Goal: Task Accomplishment & Management: Manage account settings

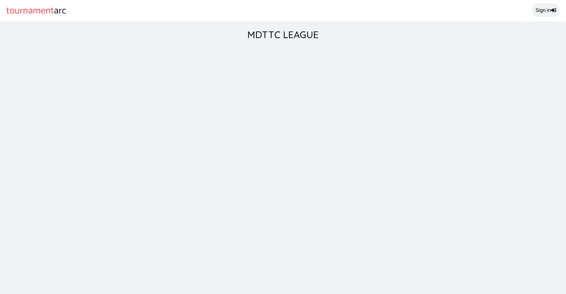
click at [545, 10] on link "Sign in" at bounding box center [546, 10] width 28 height 13
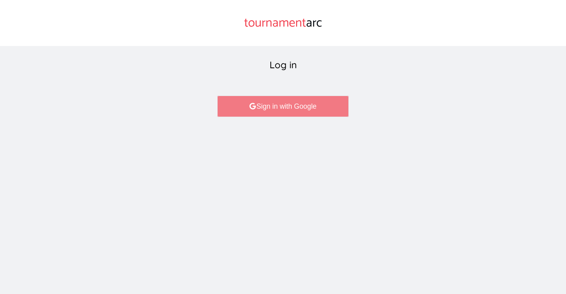
click at [288, 109] on link "Sign in with Google" at bounding box center [282, 105] width 131 height 21
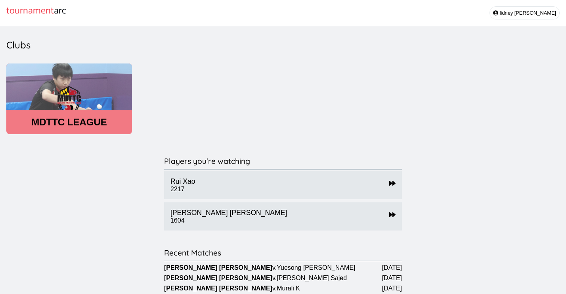
click at [109, 120] on header "MDTTC LEAGUE" at bounding box center [69, 121] width 126 height 11
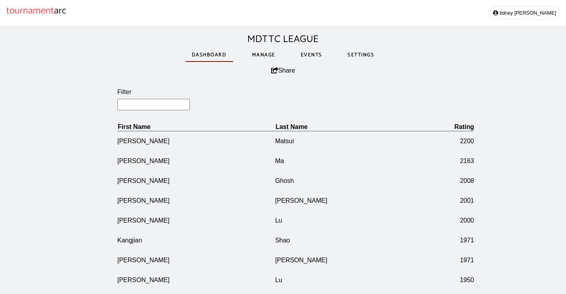
click at [266, 56] on link "Manage" at bounding box center [264, 54] width 36 height 27
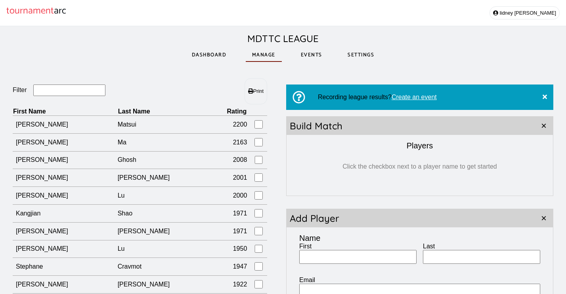
click at [70, 95] on input "Filter" at bounding box center [69, 89] width 72 height 11
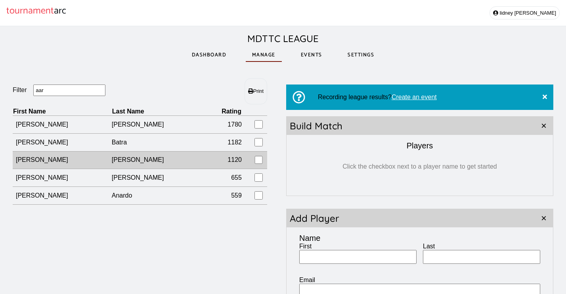
type input "aar"
click at [62, 159] on td "[PERSON_NAME]" at bounding box center [62, 160] width 99 height 18
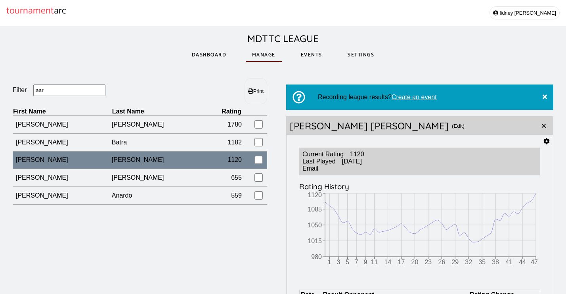
click at [547, 141] on icon at bounding box center [547, 141] width 6 height 6
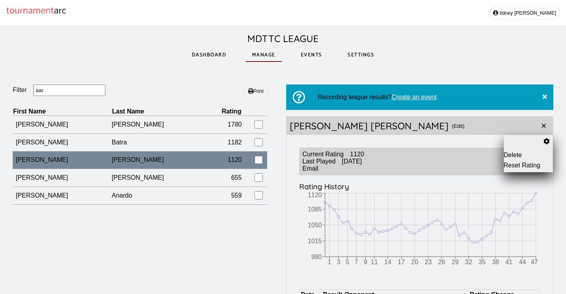
click at [526, 165] on button "Reset Rating" at bounding box center [529, 165] width 50 height 7
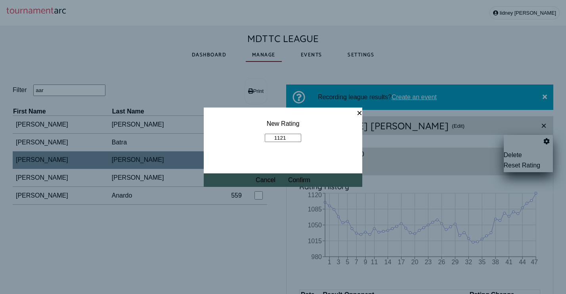
click at [296, 137] on input "1121" at bounding box center [283, 138] width 36 height 8
drag, startPoint x: 291, startPoint y: 137, endPoint x: 258, endPoint y: 138, distance: 32.9
click at [258, 138] on fieldset "New Rating 1121" at bounding box center [283, 130] width 158 height 47
type input "1600"
click at [303, 181] on button "Confirm" at bounding box center [299, 179] width 22 height 7
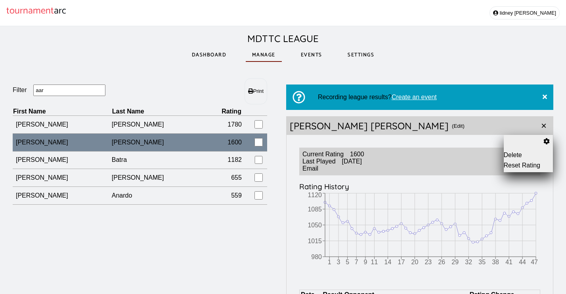
drag, startPoint x: 59, startPoint y: 95, endPoint x: 42, endPoint y: 95, distance: 17.0
click at [42, 95] on input "aar" at bounding box center [69, 89] width 72 height 11
drag, startPoint x: 54, startPoint y: 94, endPoint x: 31, endPoint y: 90, distance: 23.8
click at [31, 90] on fieldset "Filter aar" at bounding box center [76, 90] width 127 height 12
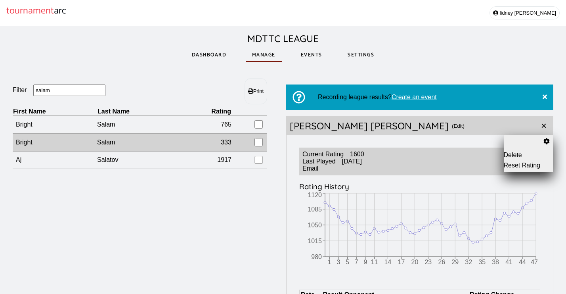
click at [43, 146] on td "Bright" at bounding box center [55, 142] width 84 height 18
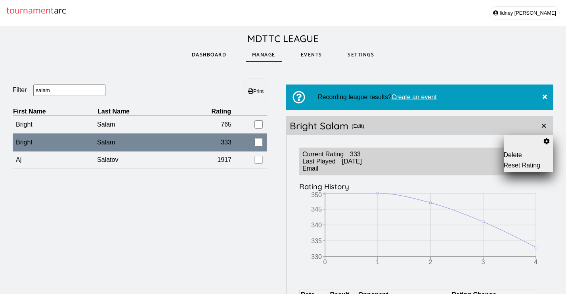
click at [525, 155] on button "Delete" at bounding box center [529, 154] width 50 height 7
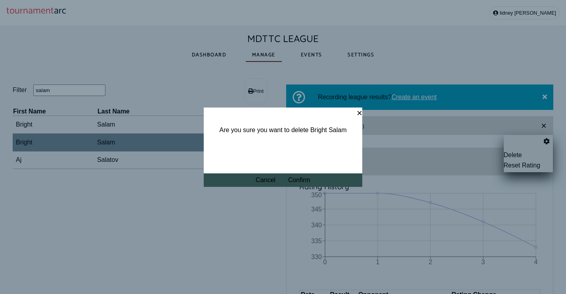
click at [299, 181] on button "Confirm" at bounding box center [299, 179] width 22 height 7
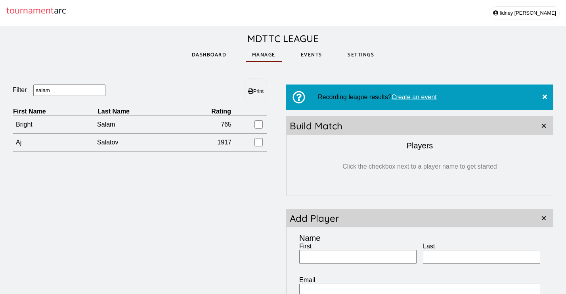
drag, startPoint x: 59, startPoint y: 94, endPoint x: 6, endPoint y: 93, distance: 53.5
click at [6, 93] on div "Filter salam Print First Name Last Name Rating Bright Salam 765 Aj Salatov 1917…" at bounding box center [283, 221] width 566 height 313
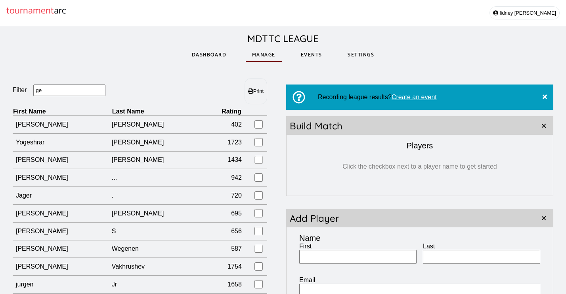
type input "g"
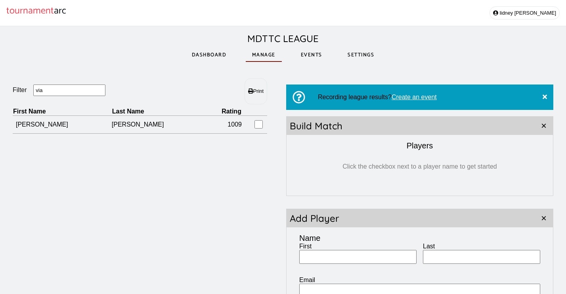
drag, startPoint x: 6, startPoint y: 93, endPoint x: 67, endPoint y: 90, distance: 61.1
click at [67, 90] on input "via" at bounding box center [69, 89] width 72 height 11
type input "via"
click at [338, 260] on input "First" at bounding box center [357, 257] width 117 height 14
type input "Timothy"
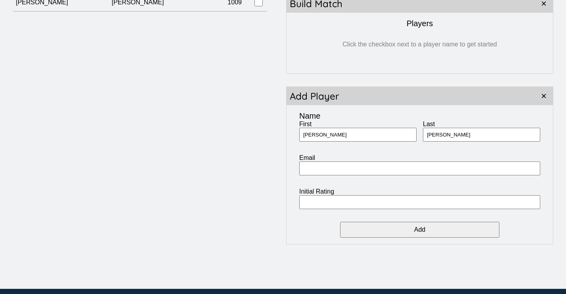
scroll to position [123, 0]
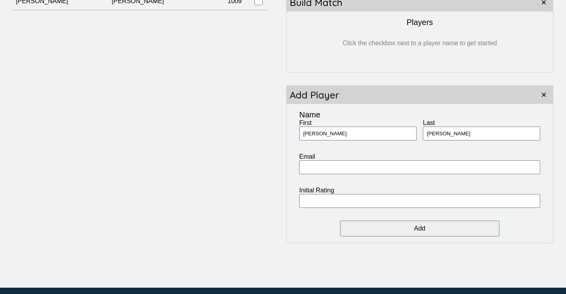
type input "Berry"
click at [406, 204] on input "Initial Rating" at bounding box center [419, 201] width 241 height 14
type input "500"
click at [433, 230] on input "Add" at bounding box center [419, 228] width 159 height 16
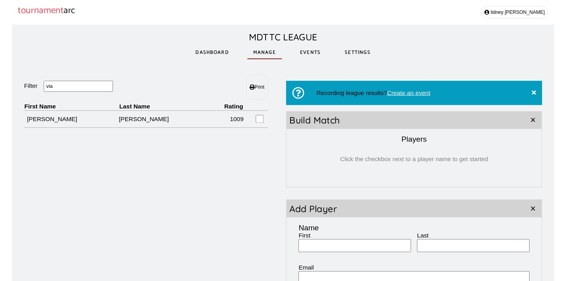
scroll to position [0, 0]
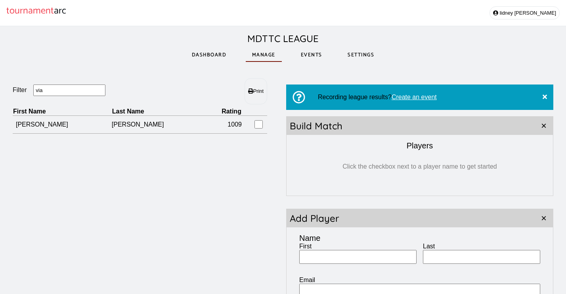
click at [317, 56] on link "Events" at bounding box center [311, 54] width 34 height 27
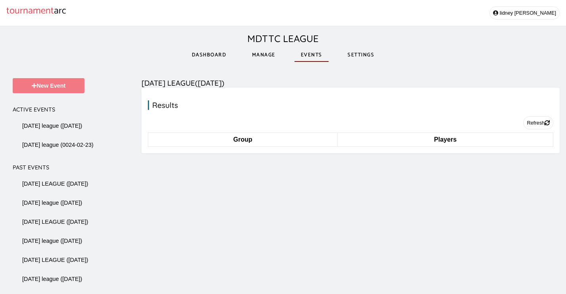
click at [74, 86] on button "New Event" at bounding box center [49, 85] width 72 height 15
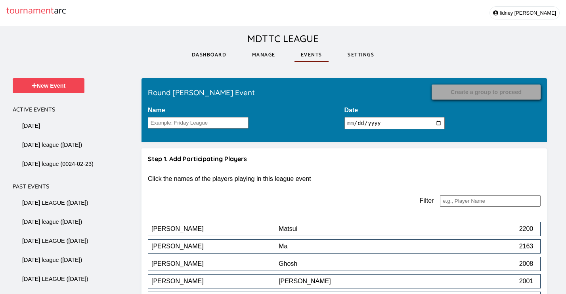
click at [397, 126] on input "2025-08-15" at bounding box center [394, 123] width 101 height 12
type input "2025-08-08"
click at [441, 180] on p "Click the names of the players playing in this league event" at bounding box center [344, 178] width 393 height 7
click at [201, 122] on input "Name" at bounding box center [198, 122] width 101 height 11
click at [201, 124] on input "Name" at bounding box center [198, 122] width 101 height 11
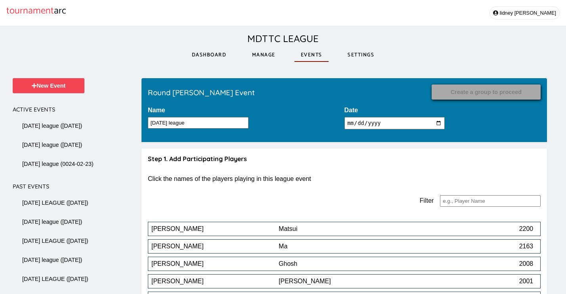
type input "friday league"
click at [383, 124] on input "2025-08-08" at bounding box center [394, 123] width 101 height 12
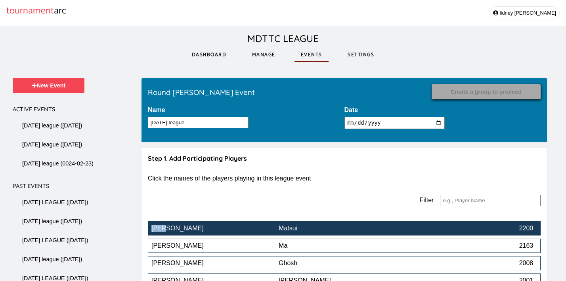
click at [459, 232] on div "2200" at bounding box center [469, 228] width 127 height 7
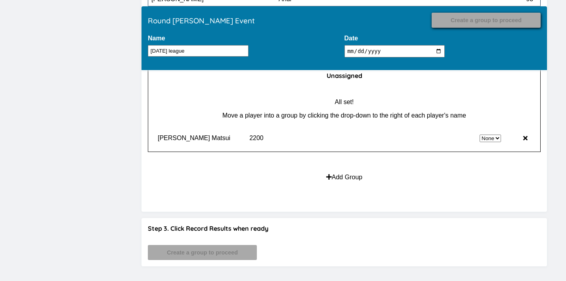
scroll to position [526, 0]
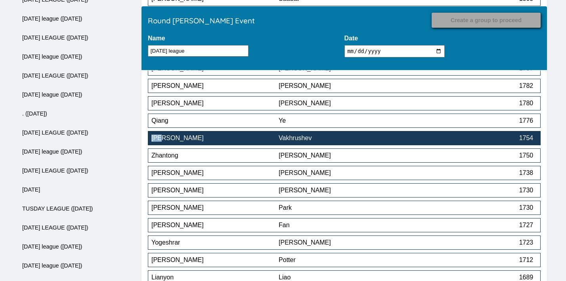
click at [324, 142] on div "Vakhrushev" at bounding box center [342, 138] width 127 height 7
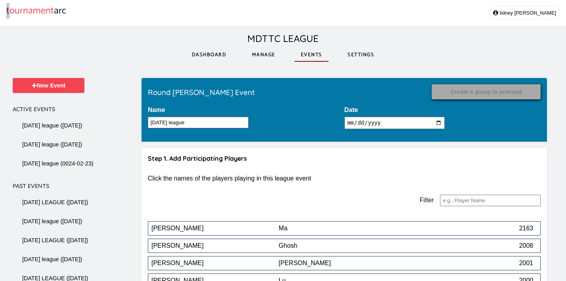
scroll to position [927, 0]
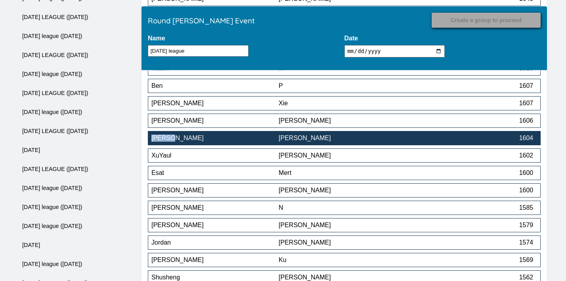
click at [357, 145] on button "Thomas Sampson 1604" at bounding box center [344, 138] width 393 height 14
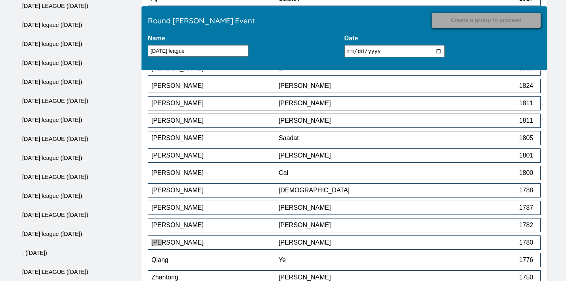
scroll to position [962, 0]
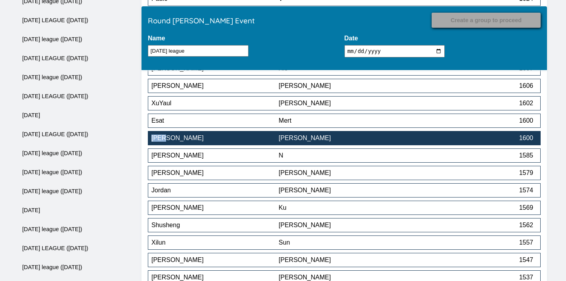
click at [306, 142] on div "Sharma" at bounding box center [342, 138] width 127 height 7
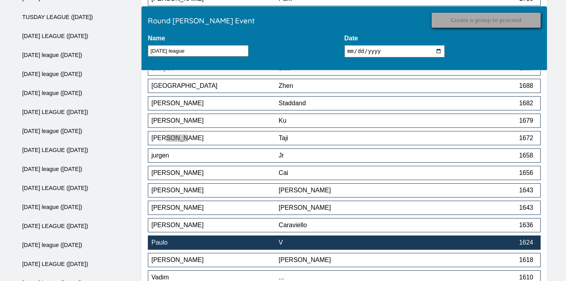
scroll to position [979, 0]
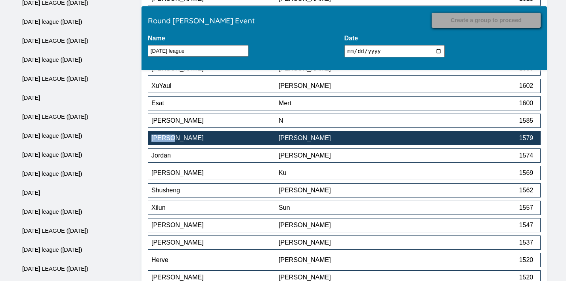
click at [370, 142] on div "Yuan" at bounding box center [342, 138] width 127 height 7
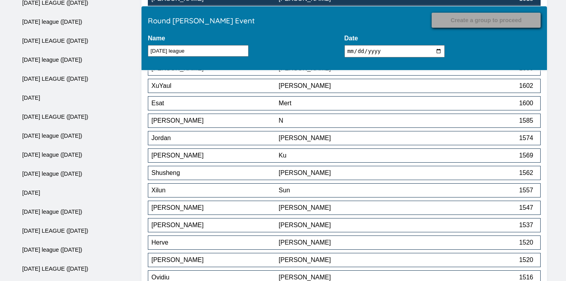
scroll to position [1293, 0]
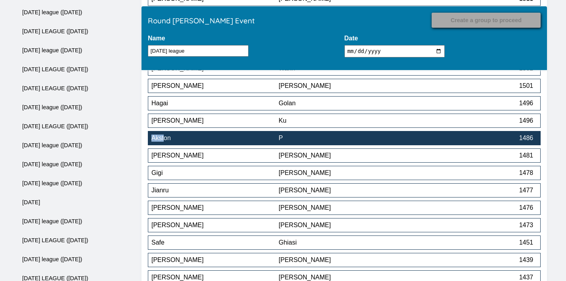
click at [325, 145] on button "Akston P 1486" at bounding box center [344, 138] width 393 height 14
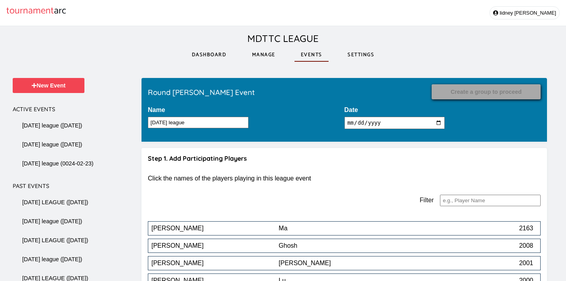
scroll to position [1415, 0]
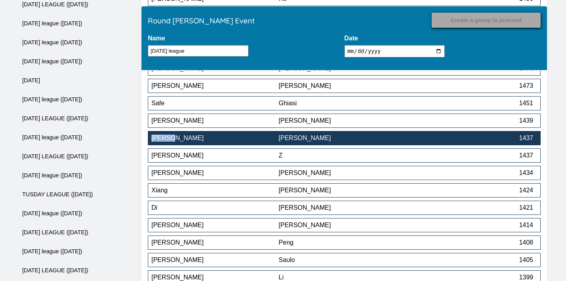
click at [334, 139] on div "Gao" at bounding box center [342, 138] width 127 height 7
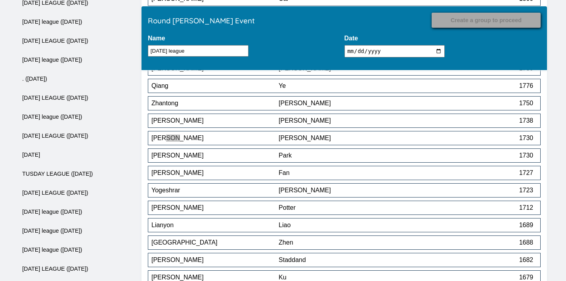
scroll to position [1502, 0]
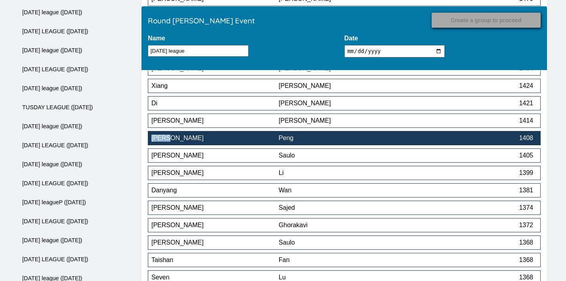
click at [292, 145] on button "Ellie Peng 1408" at bounding box center [344, 138] width 393 height 14
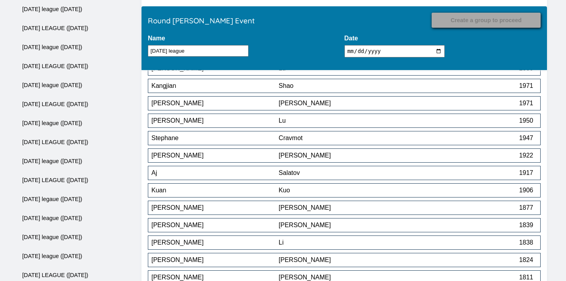
scroll to position [1555, 0]
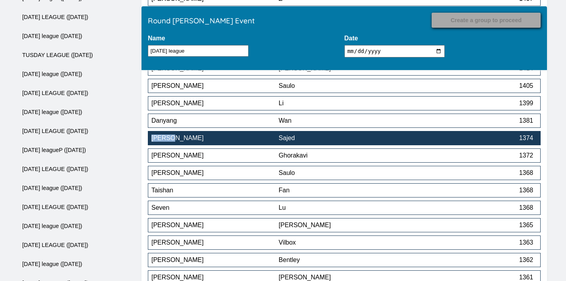
click at [284, 142] on div "Sajed" at bounding box center [342, 138] width 127 height 7
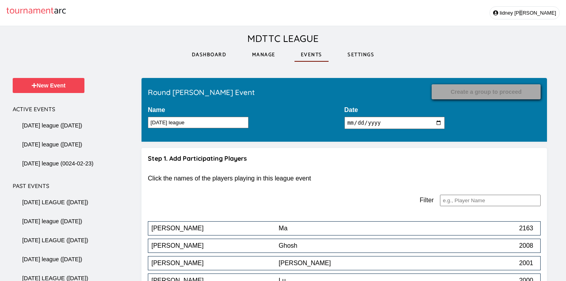
scroll to position [1694, 0]
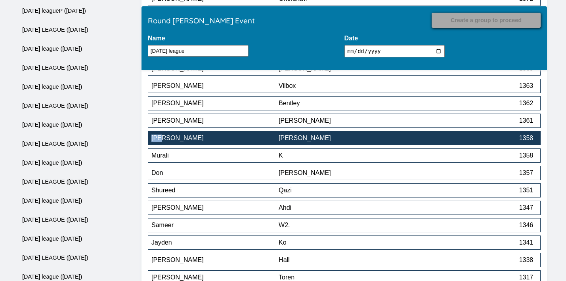
click at [305, 142] on div "Steadman" at bounding box center [342, 138] width 127 height 7
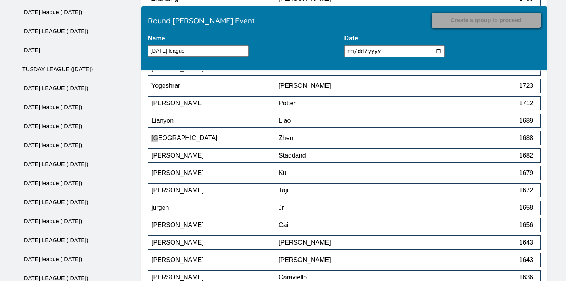
scroll to position [2095, 0]
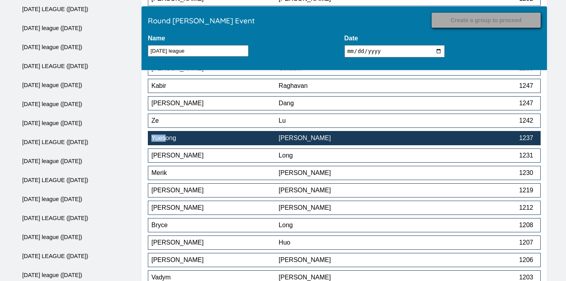
click at [314, 139] on div "Wang" at bounding box center [342, 138] width 127 height 7
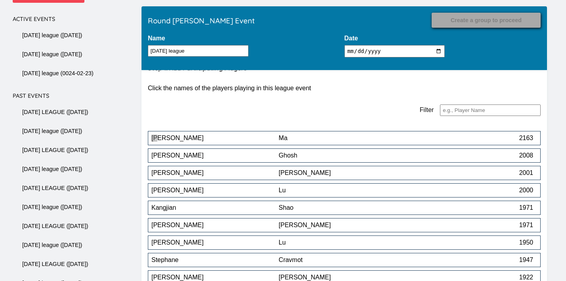
scroll to position [2426, 0]
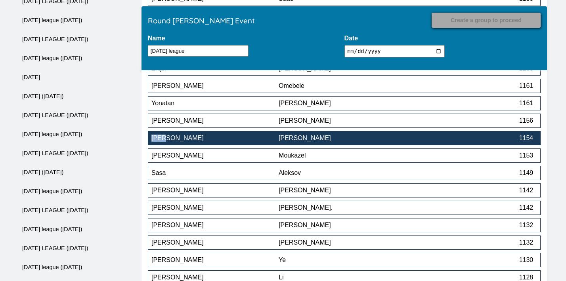
click at [372, 142] on div "Herrera" at bounding box center [342, 138] width 127 height 7
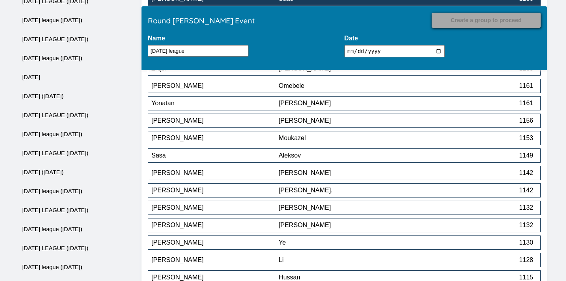
scroll to position [1694, 0]
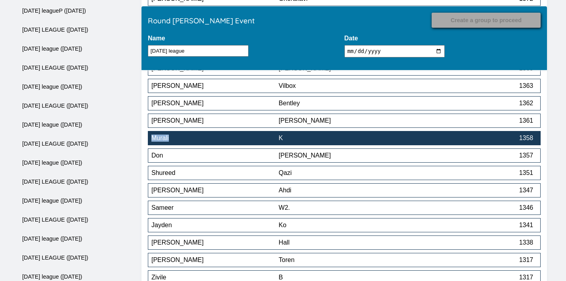
click at [300, 138] on div "K" at bounding box center [342, 138] width 127 height 7
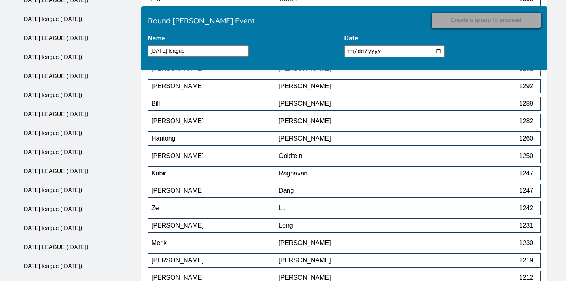
scroll to position [1991, 0]
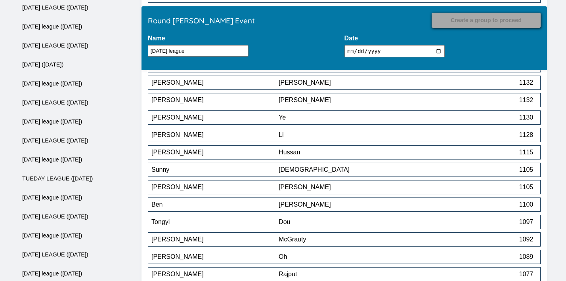
scroll to position [2478, 0]
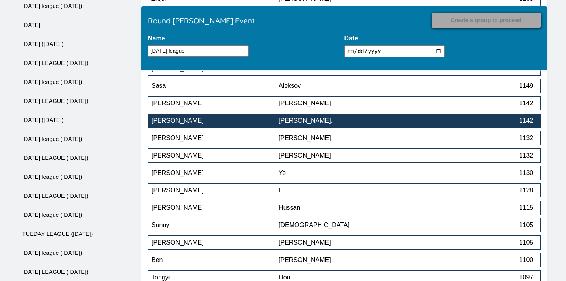
click at [307, 127] on button "Kai Liu. 1142" at bounding box center [344, 121] width 393 height 14
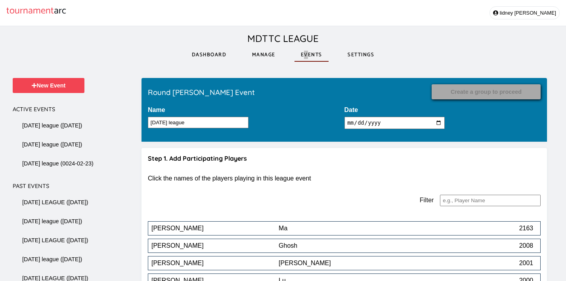
scroll to position [2792, 0]
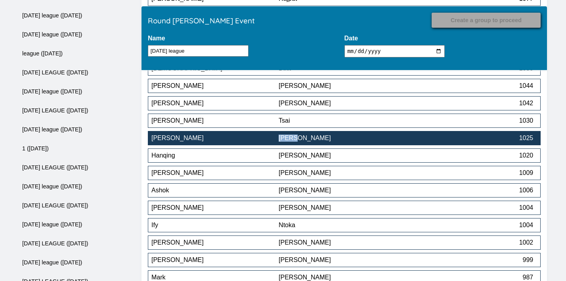
click at [244, 144] on button "Steven Vogan 1025" at bounding box center [344, 138] width 393 height 14
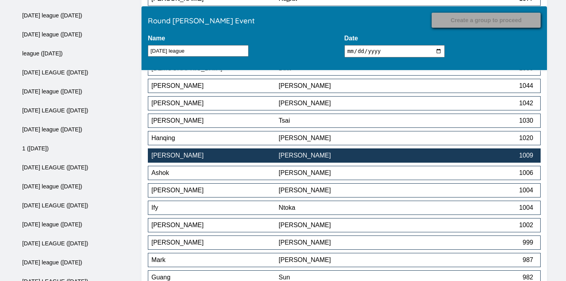
click at [320, 155] on div "Wong" at bounding box center [342, 155] width 127 height 7
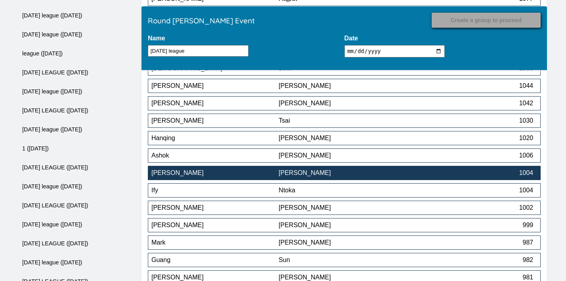
click at [299, 177] on div "Liu" at bounding box center [342, 173] width 127 height 7
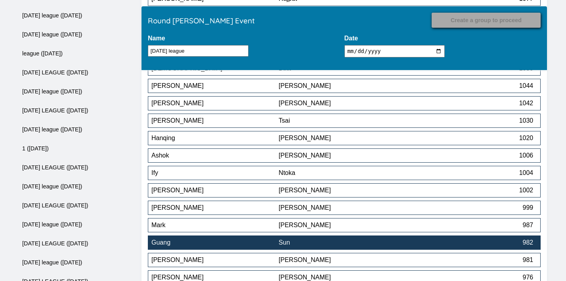
click at [262, 245] on div "Guang" at bounding box center [214, 242] width 127 height 7
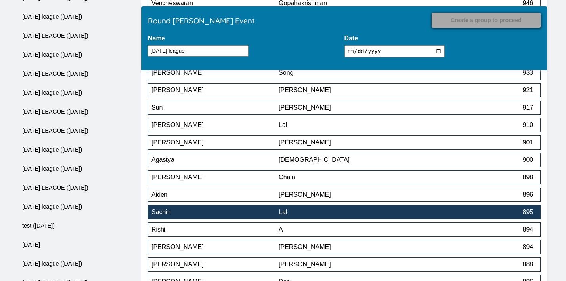
scroll to position [3173, 0]
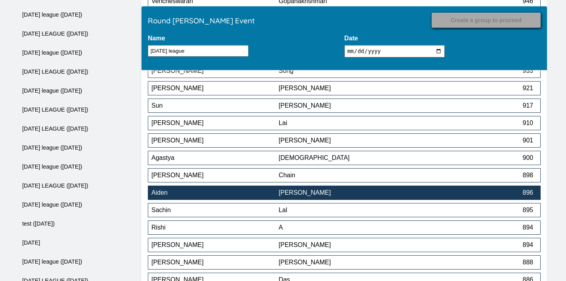
click at [277, 197] on div "Aiden" at bounding box center [214, 192] width 127 height 7
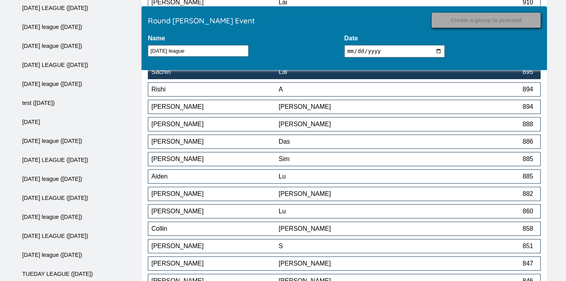
scroll to position [3296, 0]
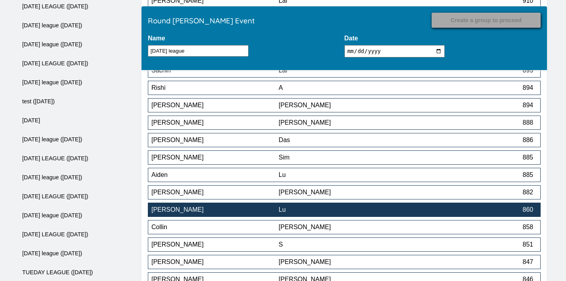
click at [273, 211] on div "Spencer" at bounding box center [214, 209] width 127 height 7
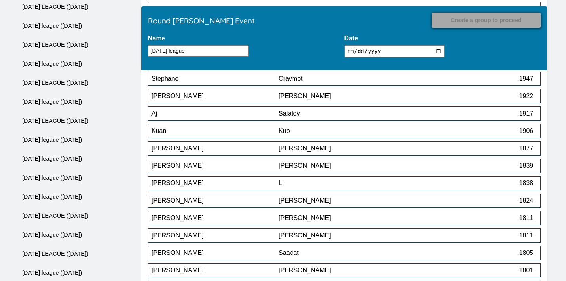
scroll to position [3594, 0]
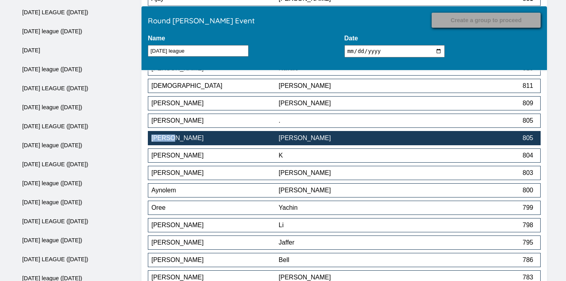
click at [364, 142] on div "Sanz" at bounding box center [342, 138] width 127 height 7
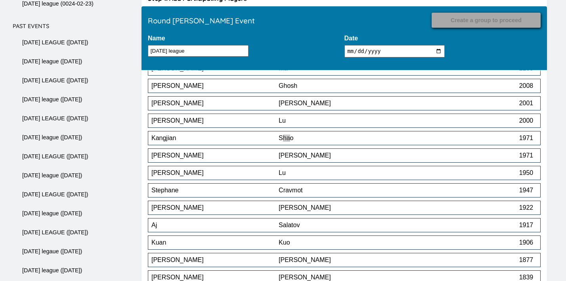
scroll to position [4152, 0]
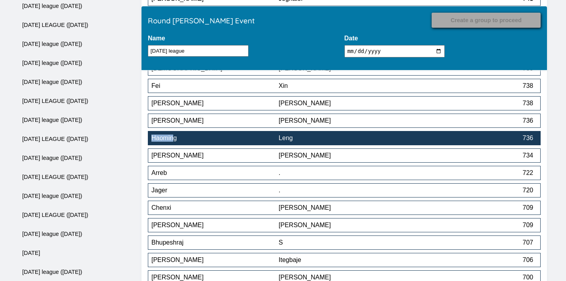
click at [257, 145] on button "Haoming Leng 736" at bounding box center [344, 138] width 393 height 14
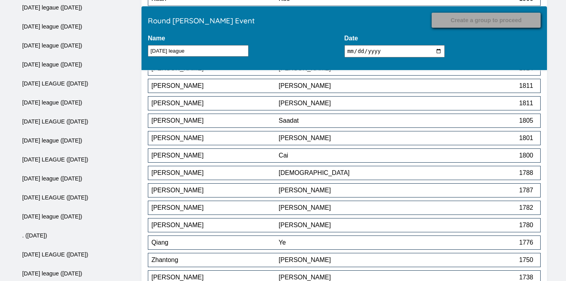
scroll to position [4187, 0]
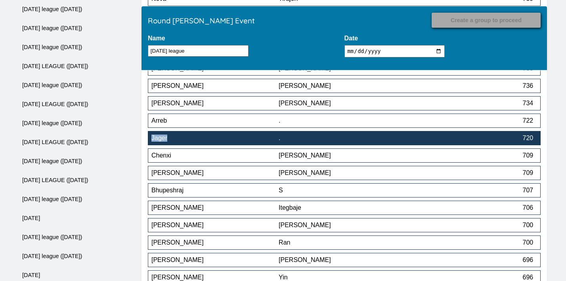
click at [329, 142] on div "." at bounding box center [342, 138] width 127 height 7
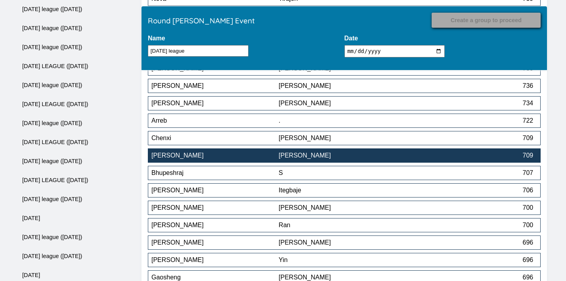
click at [328, 158] on div "Yeung" at bounding box center [342, 155] width 127 height 7
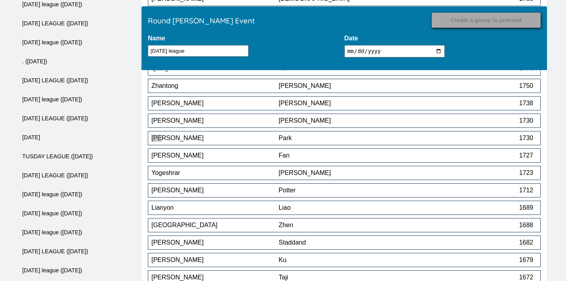
scroll to position [3838, 0]
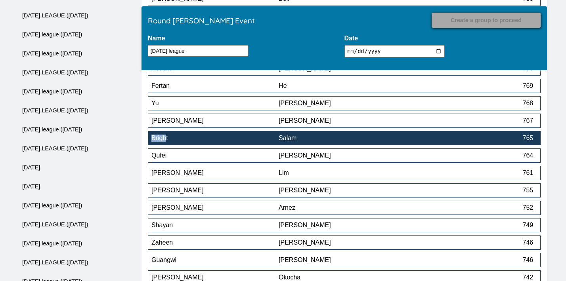
click at [316, 140] on div "Salam" at bounding box center [342, 138] width 127 height 7
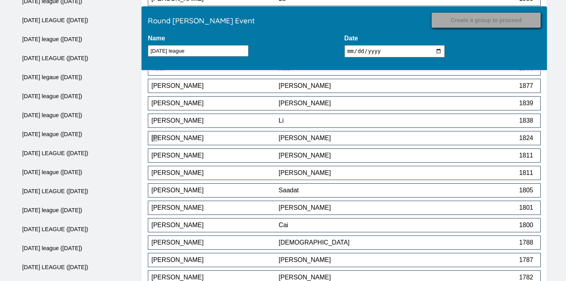
scroll to position [3420, 0]
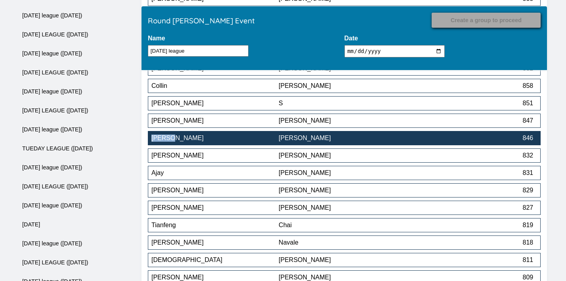
click at [338, 142] on div "Liu" at bounding box center [342, 138] width 127 height 7
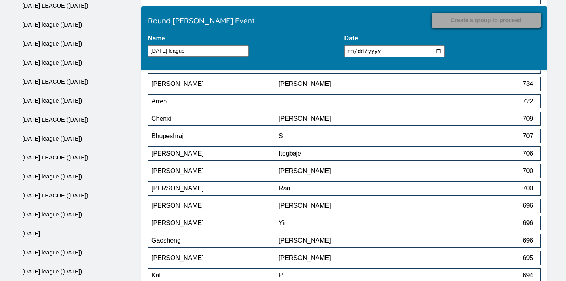
scroll to position [4172, 0]
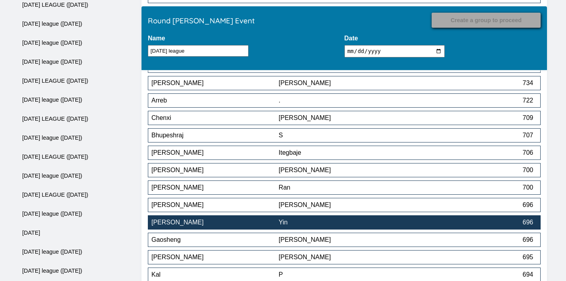
click at [332, 225] on div "Yin" at bounding box center [342, 222] width 127 height 7
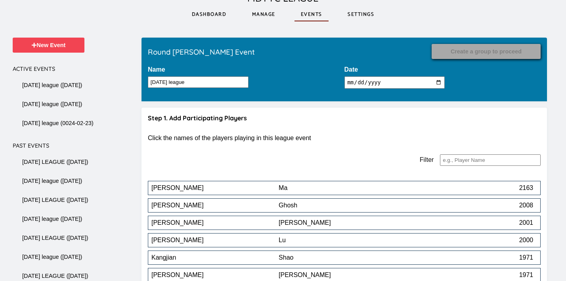
scroll to position [5355, 0]
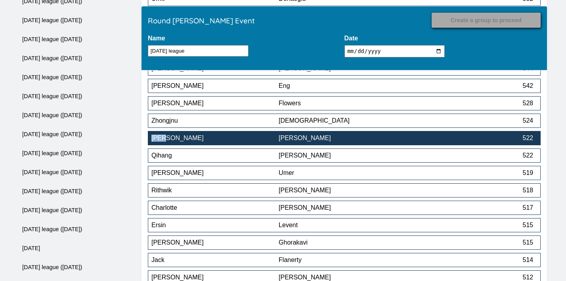
click at [353, 140] on div "Gushiken" at bounding box center [342, 138] width 127 height 7
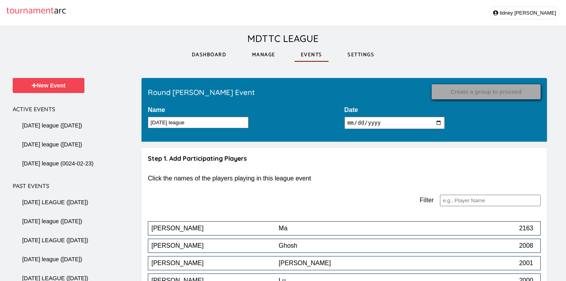
scroll to position [5756, 0]
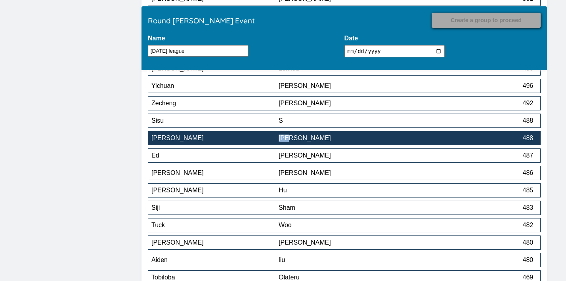
click at [251, 139] on div "David" at bounding box center [214, 138] width 127 height 7
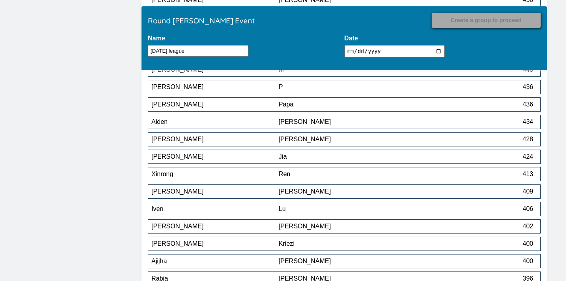
scroll to position [6141, 0]
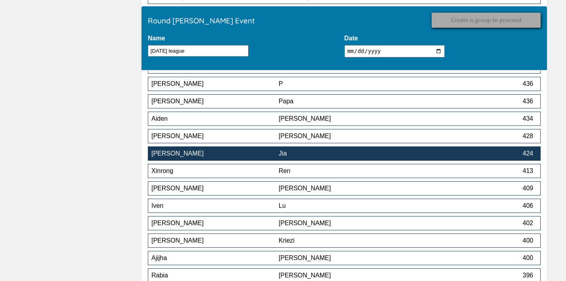
click at [327, 153] on div "Jia" at bounding box center [342, 153] width 127 height 7
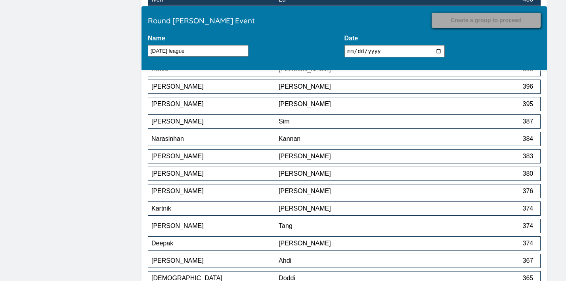
scroll to position [6332, 0]
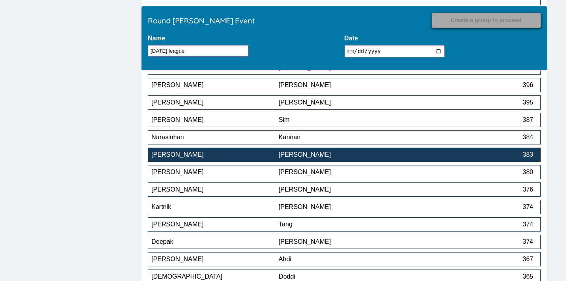
click at [328, 158] on div "Yeung" at bounding box center [342, 154] width 127 height 7
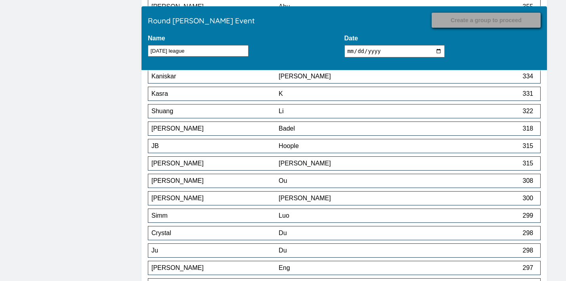
scroll to position [6620, 0]
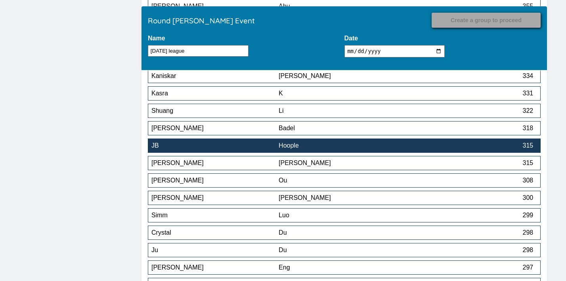
click at [325, 149] on div "Hoople" at bounding box center [342, 145] width 127 height 7
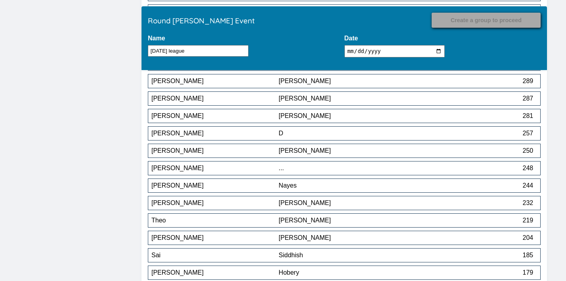
scroll to position [6914, 0]
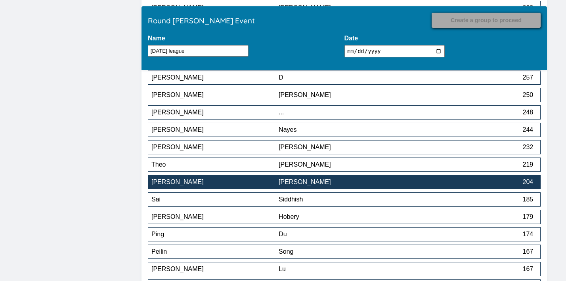
click at [306, 178] on button "Vincent Yeung 204" at bounding box center [344, 182] width 393 height 14
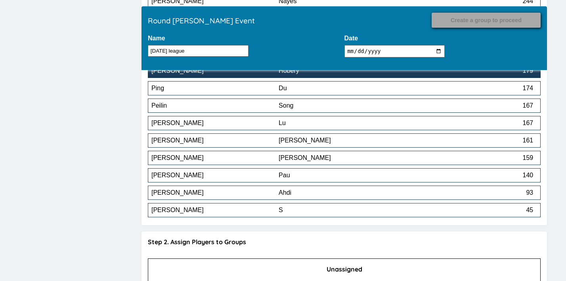
scroll to position [7044, 0]
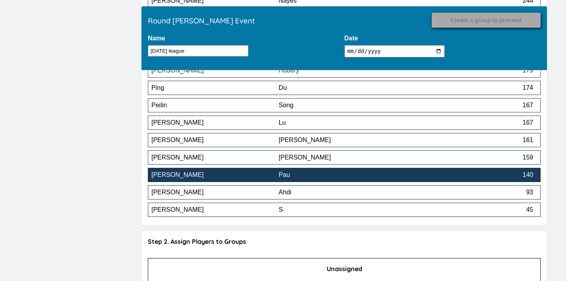
click at [305, 178] on div "Pau" at bounding box center [342, 175] width 127 height 7
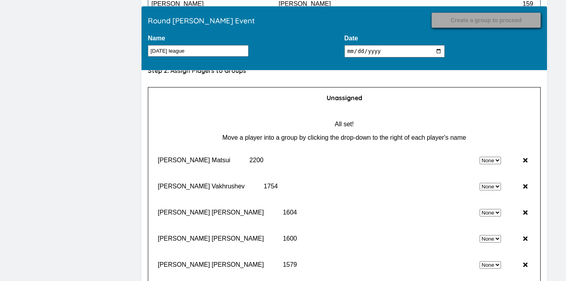
scroll to position [7204, 0]
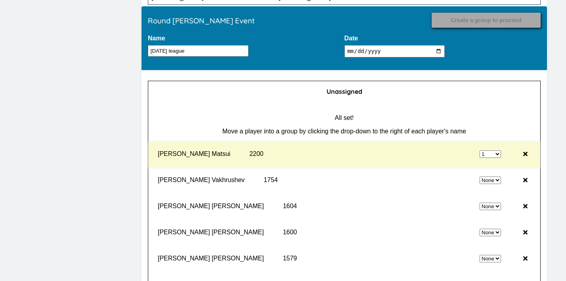
select select "0"
select select "1"
select select "0"
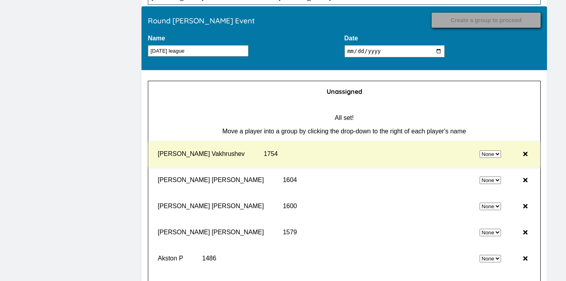
select select "1"
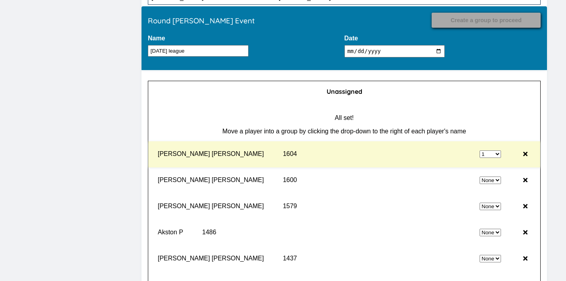
select select "0"
select select "1"
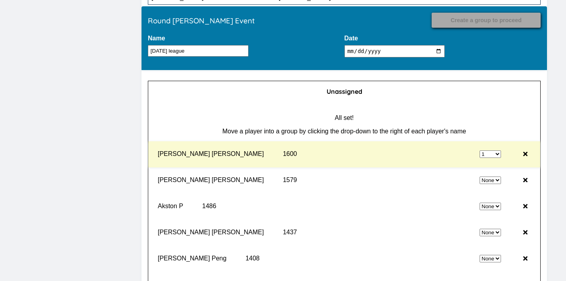
select select "0"
select select "1"
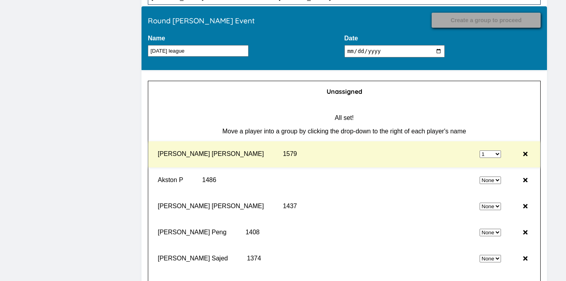
select select "0"
select select "1"
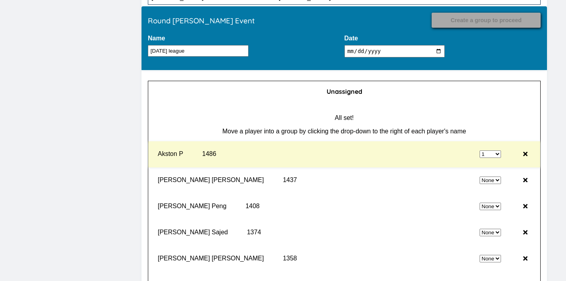
select select "0"
select select "1"
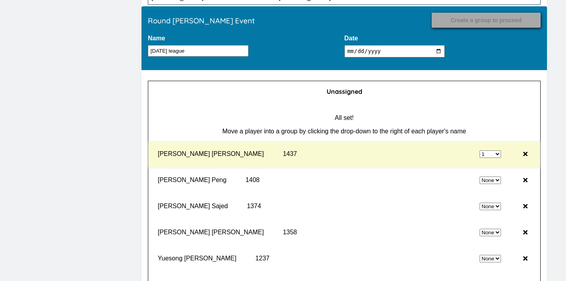
select select "0"
select select "1"
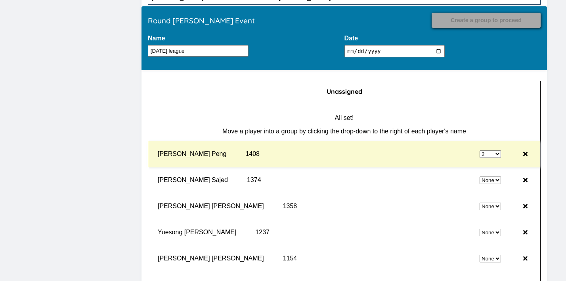
select select "0"
select select "2"
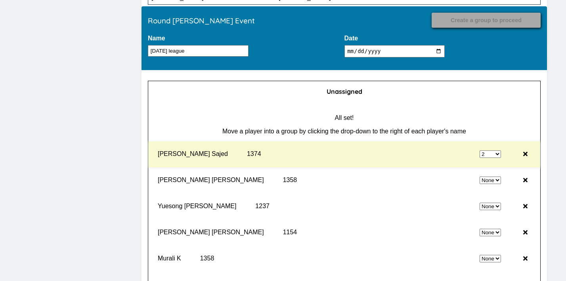
select select "0"
select select "2"
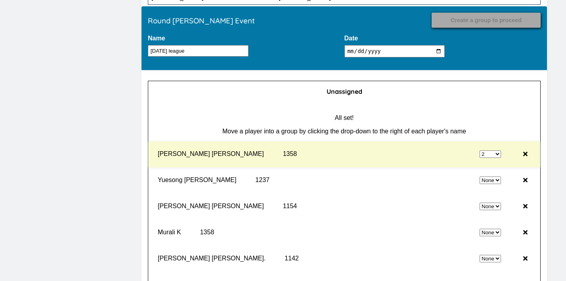
select select "0"
select select "2"
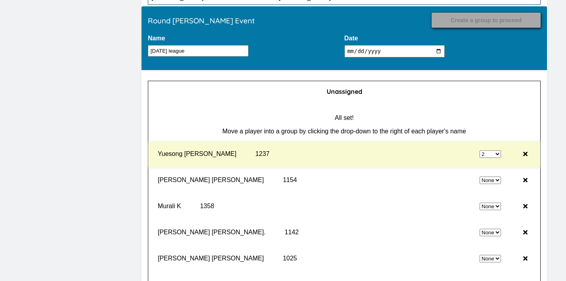
select select "0"
select select "2"
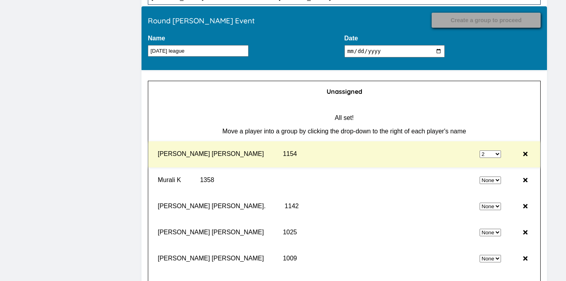
select select "0"
select select "2"
select select "0"
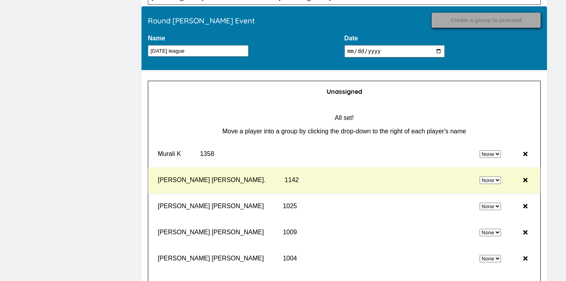
select select "2"
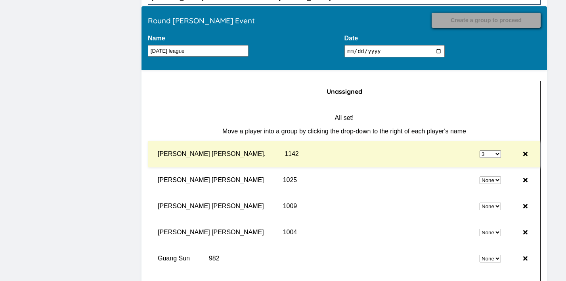
select select "0"
select select "3"
select select "0"
select select "3"
select select "0"
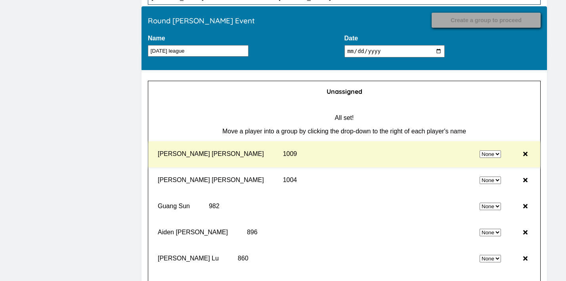
select select "3"
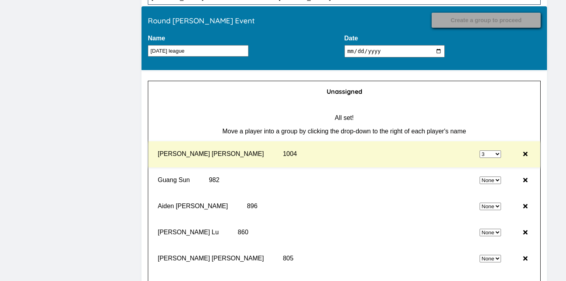
select select "0"
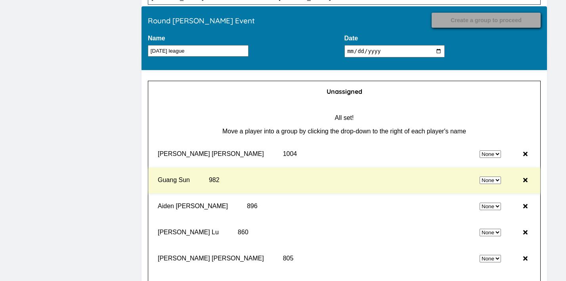
select select "3"
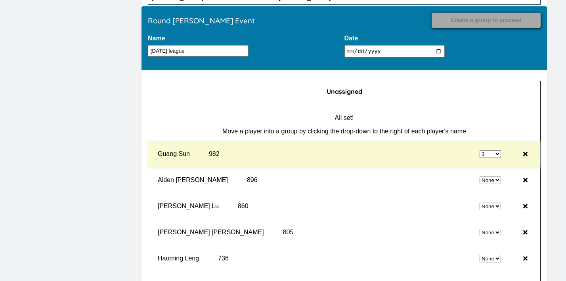
select select "0"
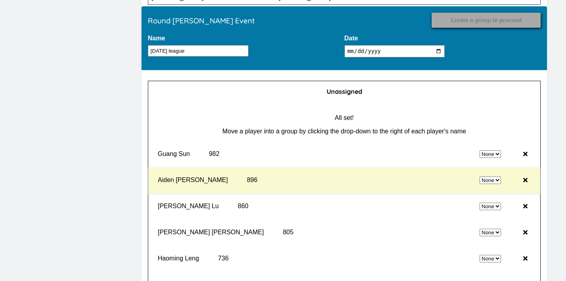
select select "3"
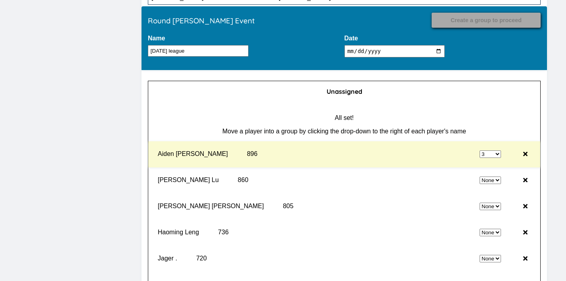
select select "0"
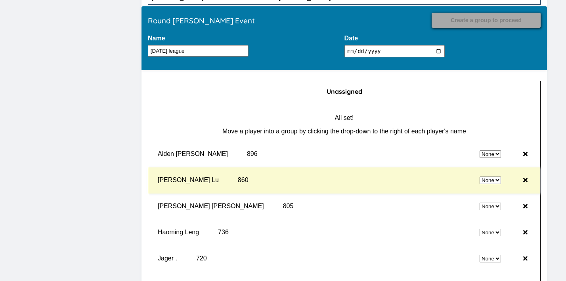
select select "3"
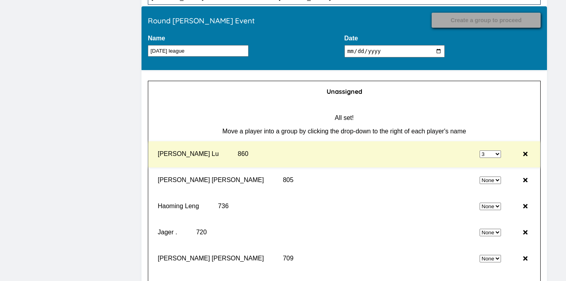
select select "0"
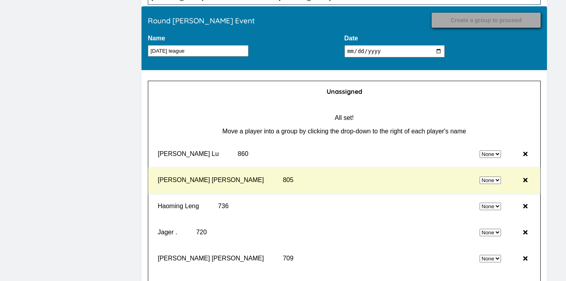
select select "3"
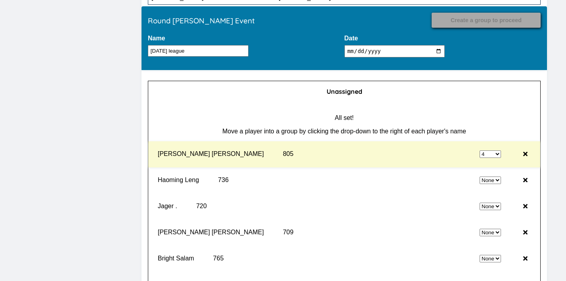
select select "0"
select select "4"
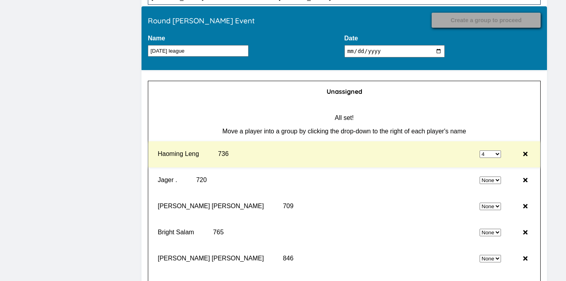
select select "0"
select select "4"
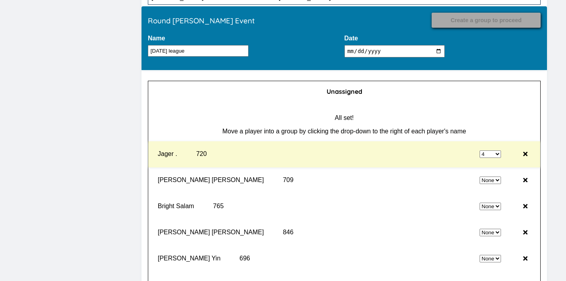
select select "0"
select select "4"
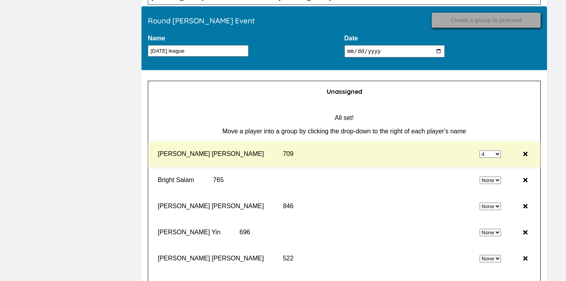
select select "0"
select select "4"
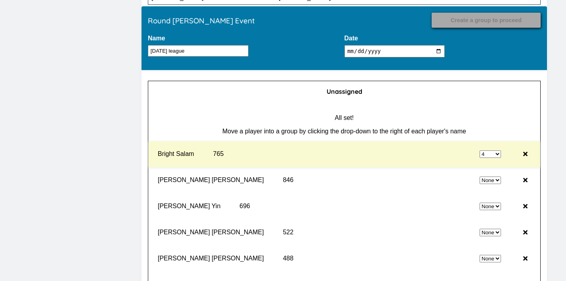
select select "0"
select select "4"
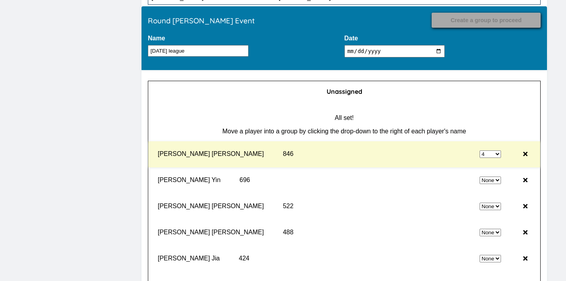
select select "0"
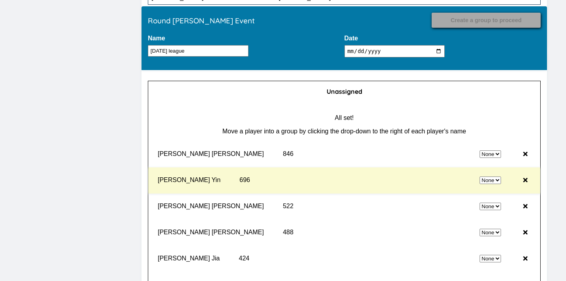
select select "4"
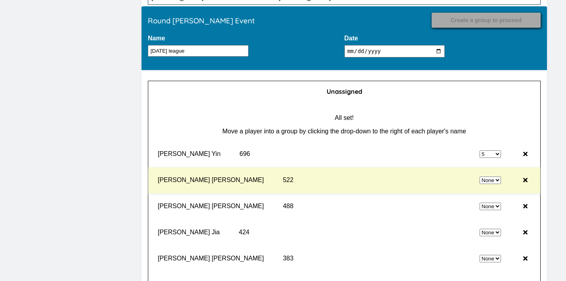
select select "0"
select select "5"
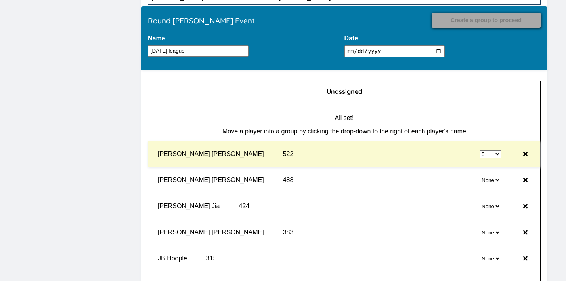
select select "0"
select select "5"
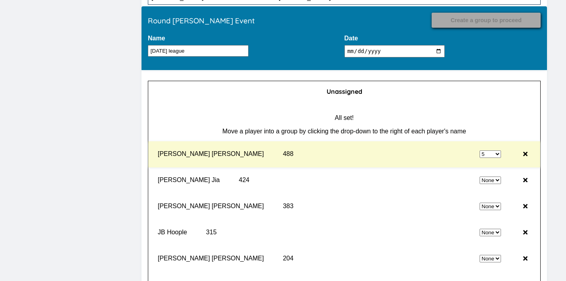
select select "0"
select select "5"
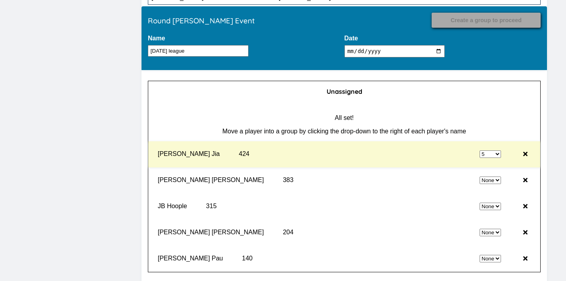
select select "0"
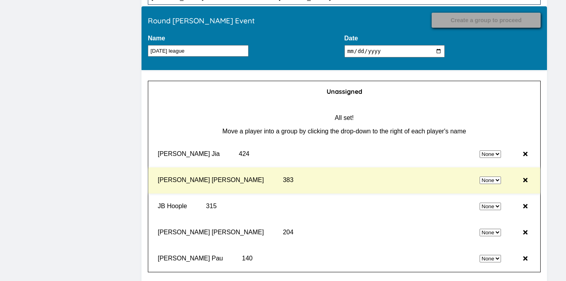
select select "5"
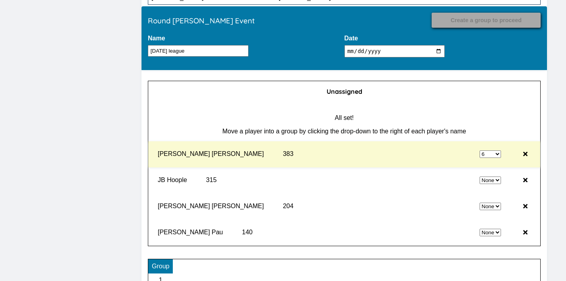
select select "0"
select select "6"
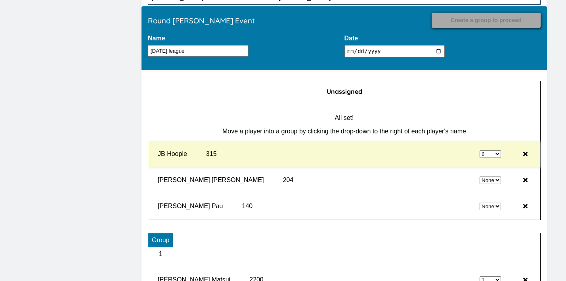
select select "0"
select select "6"
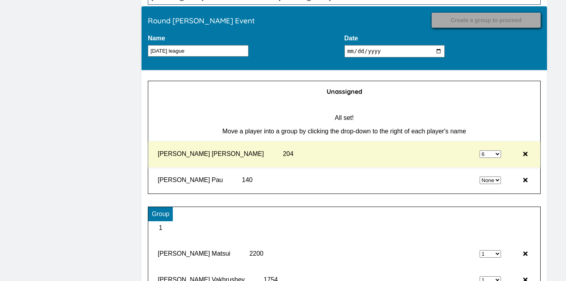
select select "0"
select select "6"
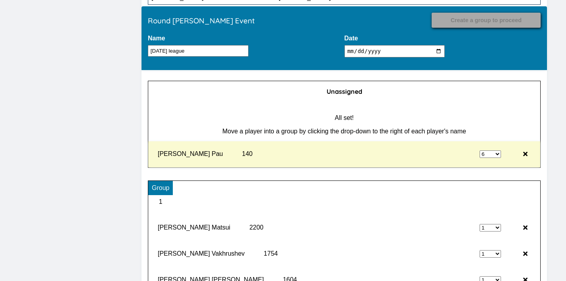
type input "Record Results"
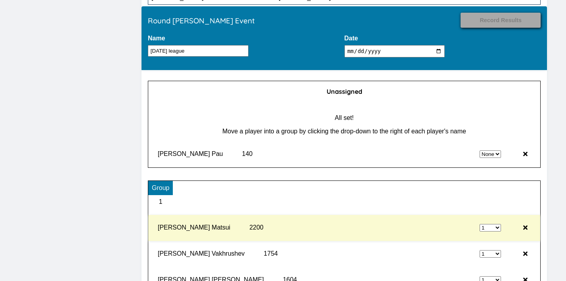
select select "6"
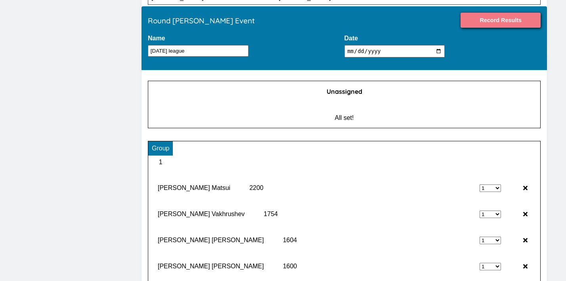
click at [495, 24] on input "Record Results" at bounding box center [500, 20] width 80 height 15
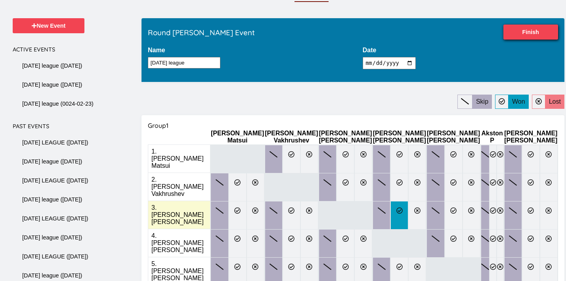
scroll to position [61, 0]
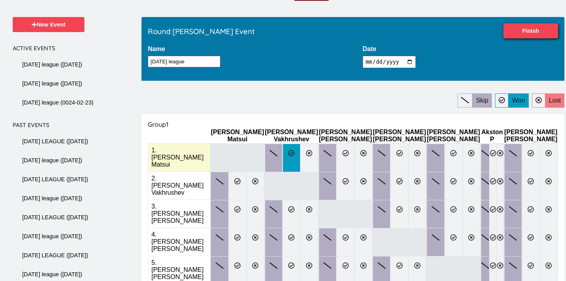
click at [289, 145] on label at bounding box center [291, 158] width 18 height 29
click at [0, 0] on input "radio" at bounding box center [0, 0] width 0 height 0
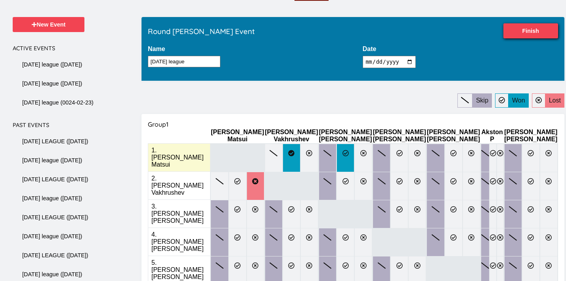
click at [349, 151] on icon at bounding box center [345, 153] width 6 height 6
click at [0, 0] on input "radio" at bounding box center [0, 0] width 0 height 0
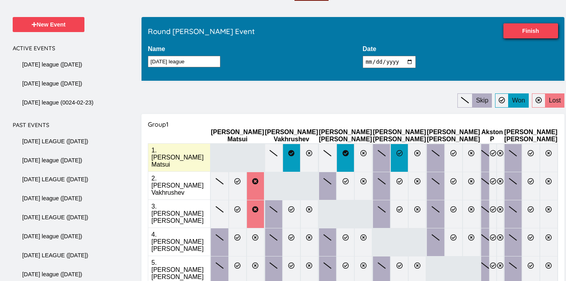
click at [403, 150] on icon at bounding box center [399, 153] width 6 height 6
click at [0, 0] on input "radio" at bounding box center [0, 0] width 0 height 0
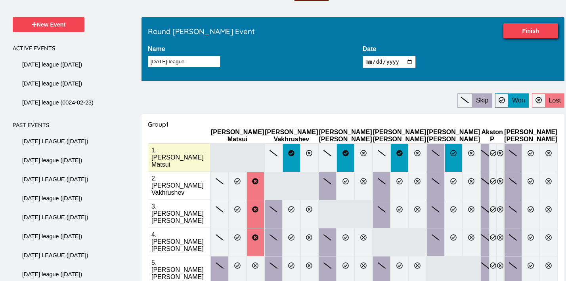
click at [449, 150] on label at bounding box center [454, 158] width 18 height 29
click at [0, 0] on input "radio" at bounding box center [0, 0] width 0 height 0
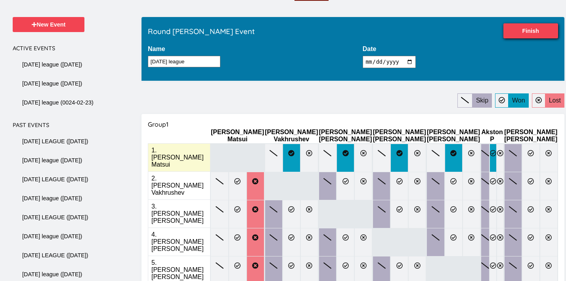
click at [495, 150] on label at bounding box center [492, 158] width 7 height 29
click at [0, 0] on input "radio" at bounding box center [0, 0] width 0 height 0
click at [527, 151] on icon at bounding box center [530, 153] width 6 height 6
click at [0, 0] on input "radio" at bounding box center [0, 0] width 0 height 0
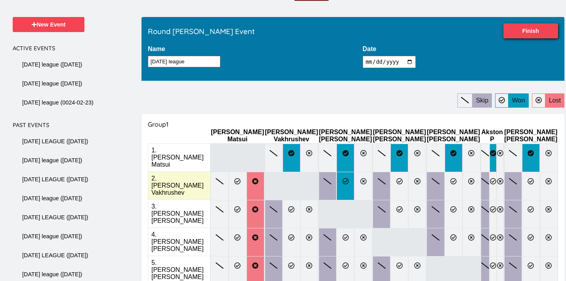
click at [353, 178] on label at bounding box center [345, 186] width 18 height 29
click at [0, 0] on input "radio" at bounding box center [0, 0] width 0 height 0
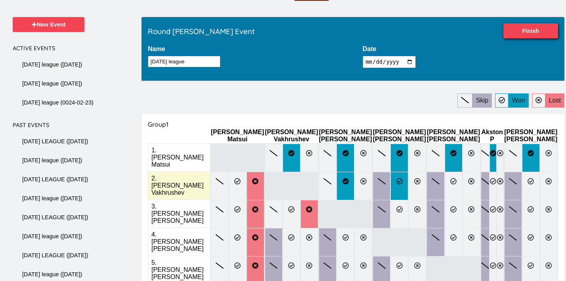
click at [405, 172] on label at bounding box center [399, 186] width 18 height 29
click at [0, 0] on input "radio" at bounding box center [0, 0] width 0 height 0
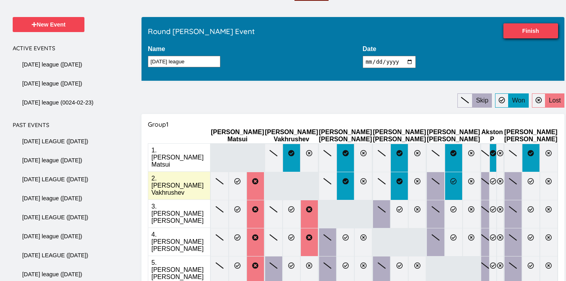
click at [462, 172] on label at bounding box center [454, 186] width 18 height 29
click at [0, 0] on input "radio" at bounding box center [0, 0] width 0 height 0
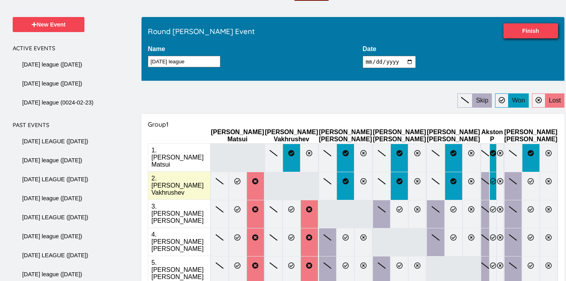
click at [492, 178] on icon at bounding box center [493, 181] width 6 height 6
click at [0, 0] on input "radio" at bounding box center [0, 0] width 0 height 0
click at [527, 178] on icon at bounding box center [530, 181] width 6 height 6
click at [0, 0] on input "radio" at bounding box center [0, 0] width 0 height 0
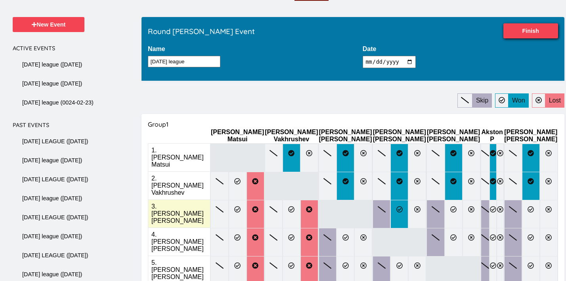
click at [408, 200] on label at bounding box center [399, 214] width 18 height 29
click at [0, 0] on input "radio" at bounding box center [0, 0] width 0 height 0
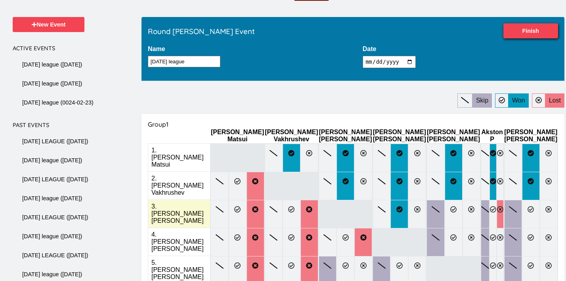
click at [499, 200] on label at bounding box center [499, 214] width 7 height 29
click at [0, 0] on input "radio" at bounding box center [0, 0] width 0 height 0
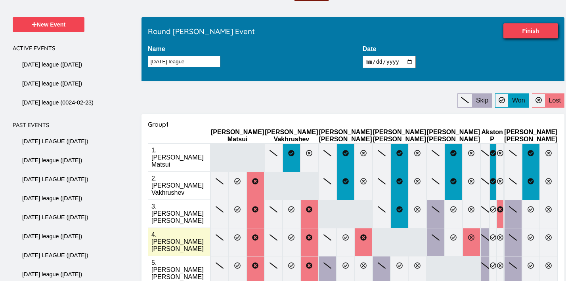
click at [471, 235] on icon at bounding box center [471, 238] width 6 height 6
click at [0, 0] on input "radio" at bounding box center [0, 0] width 0 height 0
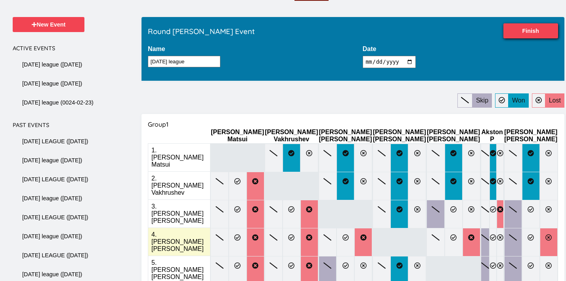
click at [545, 235] on icon at bounding box center [548, 238] width 6 height 6
click at [0, 0] on input "radio" at bounding box center [0, 0] width 0 height 0
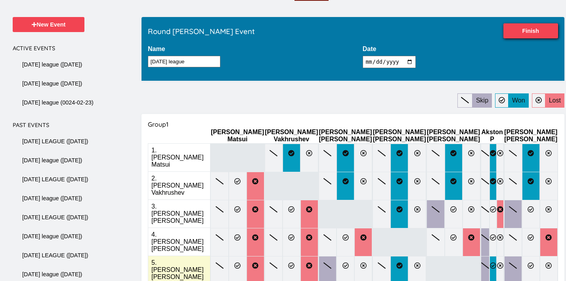
click at [491, 263] on icon at bounding box center [493, 266] width 6 height 6
click at [0, 0] on input "radio" at bounding box center [0, 0] width 0 height 0
click at [546, 263] on icon at bounding box center [549, 266] width 6 height 6
click at [0, 0] on input "radio" at bounding box center [0, 0] width 0 height 0
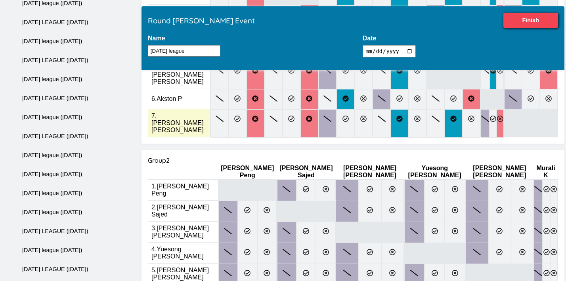
scroll to position [257, 0]
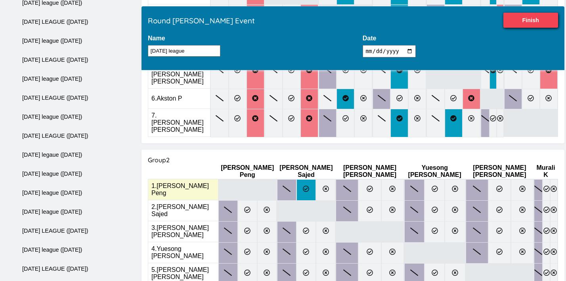
click at [296, 179] on label at bounding box center [305, 189] width 19 height 21
click at [0, 0] on input "radio" at bounding box center [0, 0] width 0 height 0
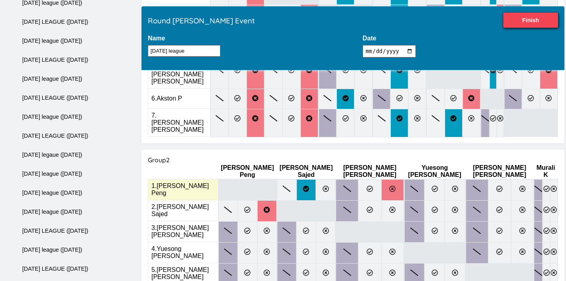
click at [381, 179] on label at bounding box center [392, 189] width 23 height 21
click at [0, 0] on input "radio" at bounding box center [0, 0] width 0 height 0
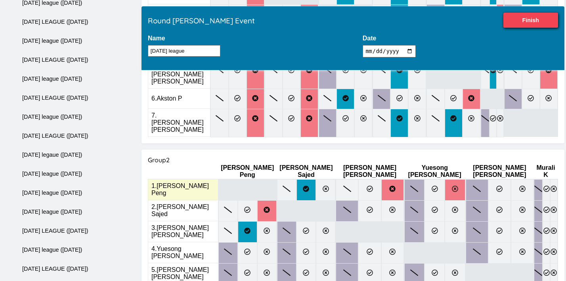
click at [452, 186] on icon at bounding box center [455, 189] width 6 height 6
click at [0, 0] on input "radio" at bounding box center [0, 0] width 0 height 0
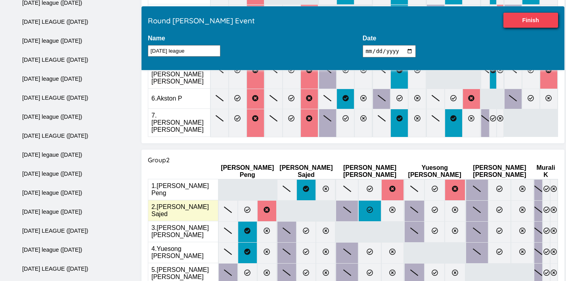
click at [358, 200] on label at bounding box center [369, 210] width 23 height 21
click at [0, 0] on input "radio" at bounding box center [0, 0] width 0 height 0
click at [424, 200] on label at bounding box center [434, 210] width 20 height 21
click at [0, 0] on input "radio" at bounding box center [0, 0] width 0 height 0
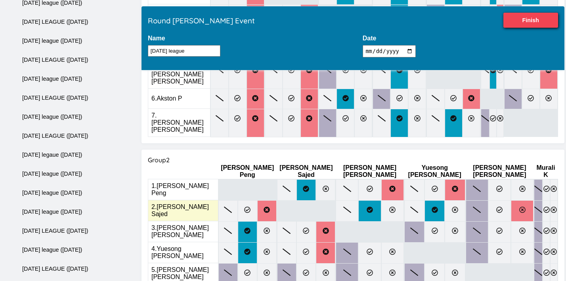
click at [519, 207] on icon at bounding box center [522, 210] width 6 height 6
click at [0, 0] on input "radio" at bounding box center [0, 0] width 0 height 0
click at [543, 207] on icon at bounding box center [546, 210] width 6 height 6
click at [0, 0] on input "radio" at bounding box center [0, 0] width 0 height 0
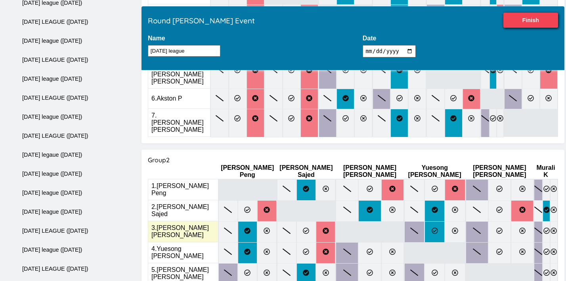
click at [431, 228] on icon at bounding box center [434, 231] width 6 height 6
click at [0, 0] on input "radio" at bounding box center [0, 0] width 0 height 0
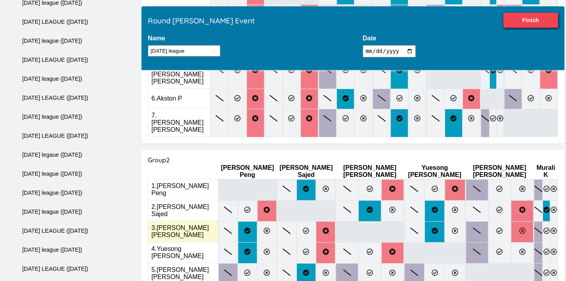
click at [519, 228] on icon at bounding box center [522, 231] width 6 height 6
click at [0, 0] on input "radio" at bounding box center [0, 0] width 0 height 0
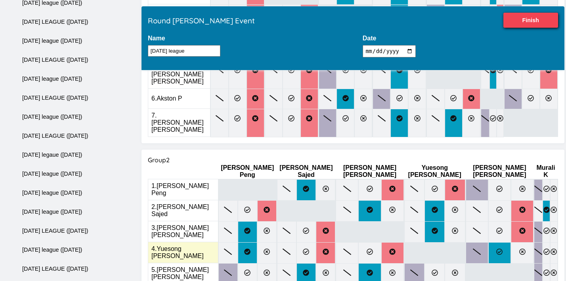
click at [488, 242] on label at bounding box center [499, 252] width 23 height 21
click at [0, 0] on input "radio" at bounding box center [0, 0] width 0 height 0
click at [543, 249] on icon at bounding box center [546, 252] width 6 height 6
click at [0, 0] on input "radio" at bounding box center [0, 0] width 0 height 0
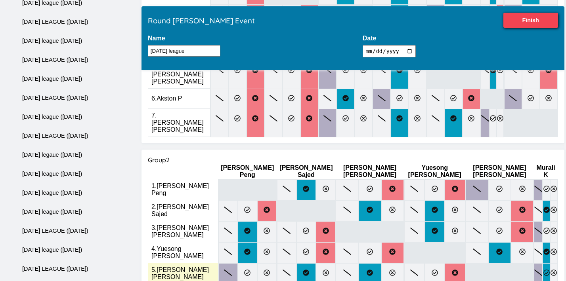
click at [542, 263] on label at bounding box center [546, 273] width 8 height 21
click at [0, 0] on input "radio" at bounding box center [0, 0] width 0 height 0
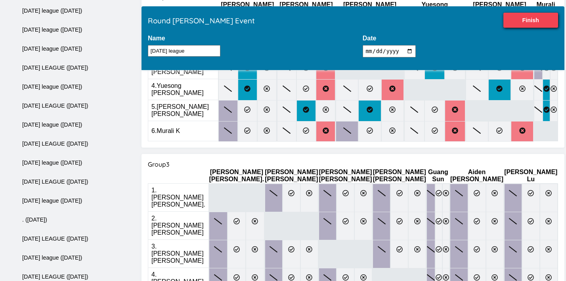
scroll to position [412, 0]
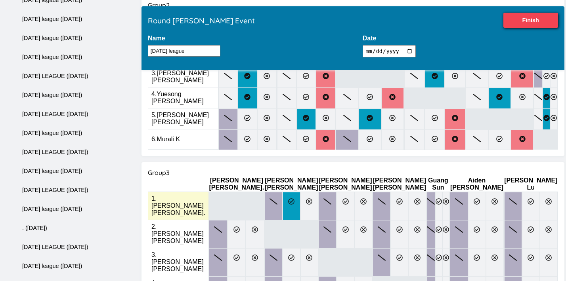
click at [282, 192] on label at bounding box center [291, 206] width 18 height 29
click at [0, 0] on input "radio" at bounding box center [0, 0] width 0 height 0
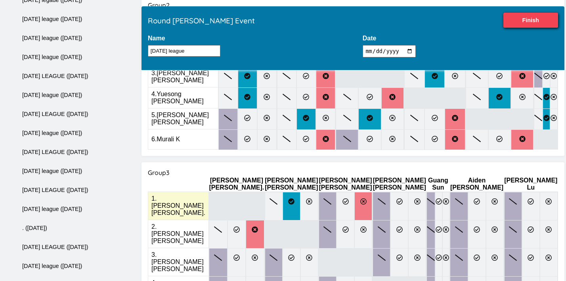
click at [360, 198] on icon at bounding box center [363, 201] width 6 height 6
click at [0, 0] on input "radio" at bounding box center [0, 0] width 0 height 0
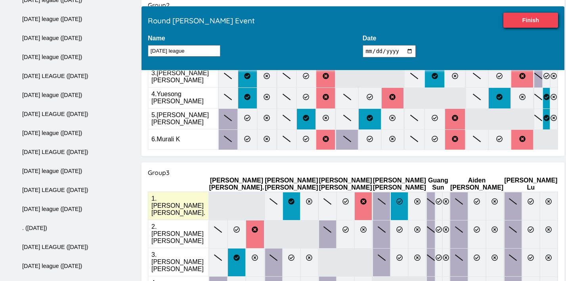
click at [390, 192] on label at bounding box center [399, 206] width 18 height 29
click at [0, 0] on input "radio" at bounding box center [0, 0] width 0 height 0
click at [435, 198] on icon at bounding box center [438, 201] width 6 height 6
click at [0, 0] on input "radio" at bounding box center [0, 0] width 0 height 0
click at [463, 192] on label at bounding box center [459, 206] width 18 height 29
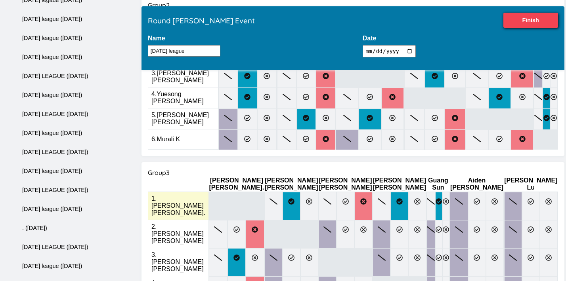
click at [0, 0] on input "radio" at bounding box center [0, 0] width 0 height 0
click at [522, 192] on label at bounding box center [531, 206] width 18 height 29
click at [0, 0] on input "radio" at bounding box center [0, 0] width 0 height 0
click at [474, 192] on label at bounding box center [477, 206] width 18 height 29
click at [0, 0] on input "radio" at bounding box center [0, 0] width 0 height 0
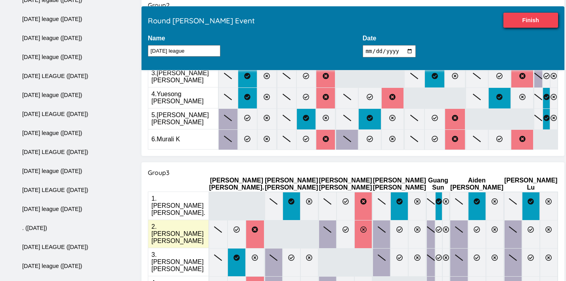
click at [360, 227] on icon at bounding box center [363, 230] width 6 height 6
click at [0, 0] on input "radio" at bounding box center [0, 0] width 0 height 0
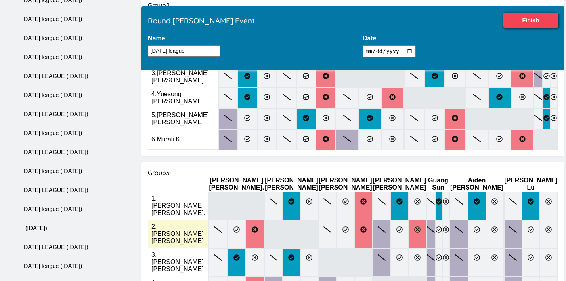
click at [414, 227] on icon at bounding box center [417, 230] width 6 height 6
click at [0, 0] on input "radio" at bounding box center [0, 0] width 0 height 0
click at [435, 227] on icon at bounding box center [438, 230] width 6 height 6
click at [0, 0] on input "radio" at bounding box center [0, 0] width 0 height 0
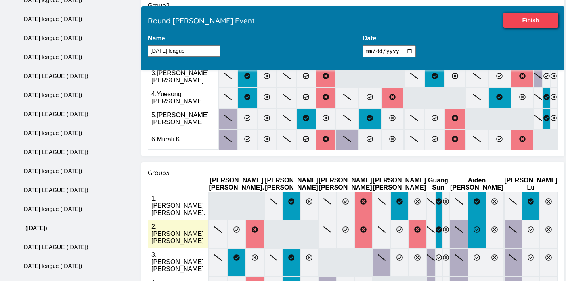
click at [473, 227] on icon at bounding box center [476, 230] width 6 height 6
click at [0, 0] on input "radio" at bounding box center [0, 0] width 0 height 0
click at [540, 220] on label at bounding box center [549, 234] width 18 height 29
click at [0, 0] on input "radio" at bounding box center [0, 0] width 0 height 0
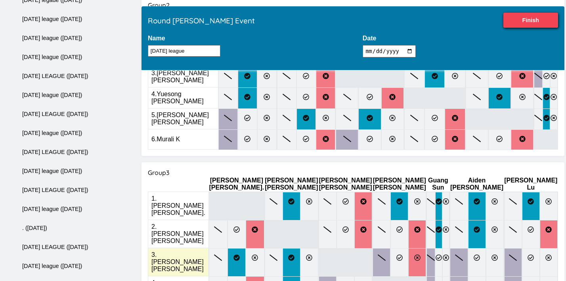
click at [408, 248] on label at bounding box center [417, 262] width 18 height 29
click at [0, 0] on input "radio" at bounding box center [0, 0] width 0 height 0
click at [473, 248] on label at bounding box center [477, 262] width 18 height 29
click at [0, 0] on input "radio" at bounding box center [0, 0] width 0 height 0
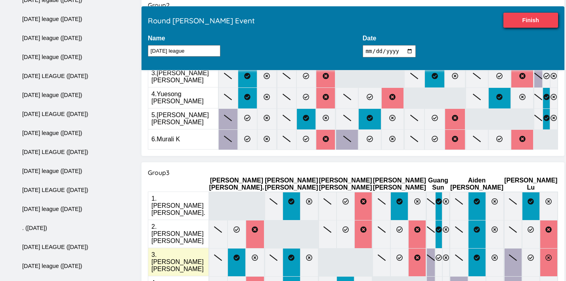
click at [540, 248] on label at bounding box center [549, 262] width 18 height 29
click at [0, 0] on input "radio" at bounding box center [0, 0] width 0 height 0
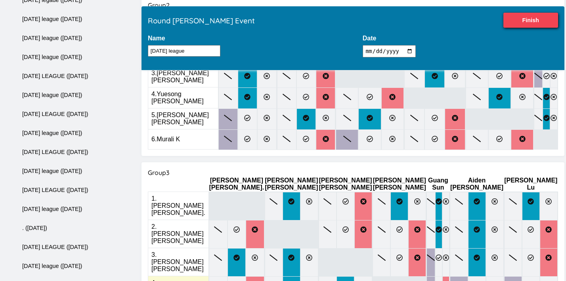
click at [0, 0] on input "radio" at bounding box center [0, 0] width 0 height 0
click at [473, 283] on icon at bounding box center [476, 286] width 6 height 6
click at [0, 0] on input "radio" at bounding box center [0, 0] width 0 height 0
click at [545, 283] on icon at bounding box center [548, 286] width 6 height 6
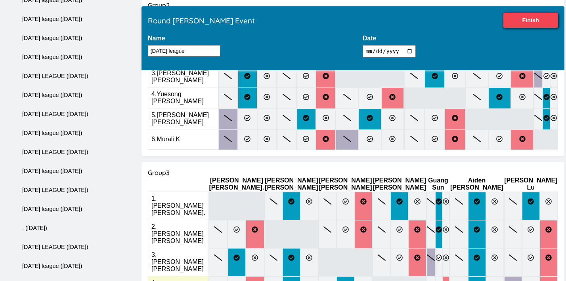
click at [0, 0] on input "radio" at bounding box center [0, 0] width 0 height 0
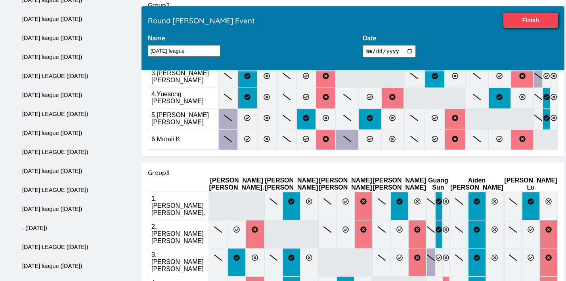
click at [0, 0] on input "radio" at bounding box center [0, 0] width 0 height 0
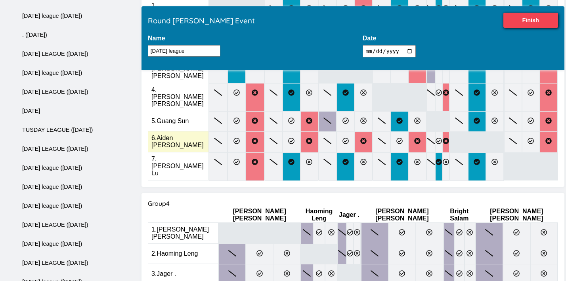
scroll to position [611, 0]
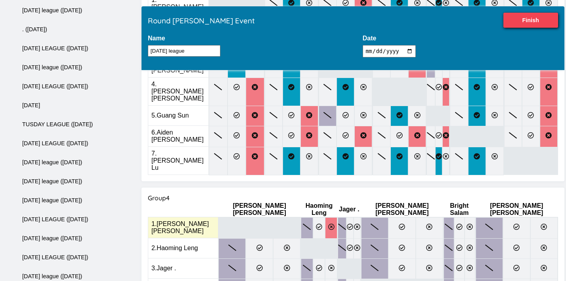
click at [329, 217] on label at bounding box center [331, 227] width 12 height 21
click at [0, 0] on input "radio" at bounding box center [0, 0] width 0 height 0
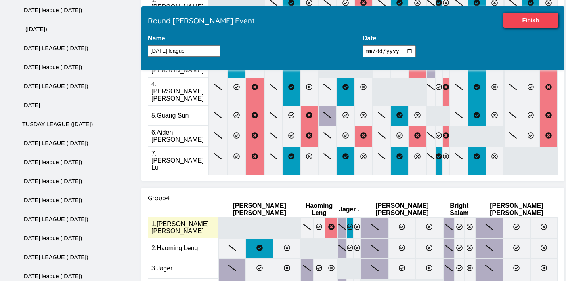
click at [353, 217] on label at bounding box center [349, 227] width 7 height 21
click at [0, 0] on input "radio" at bounding box center [0, 0] width 0 height 0
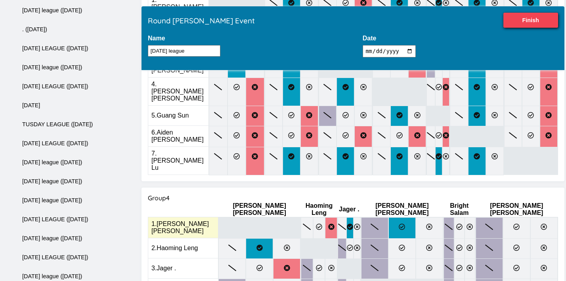
click at [400, 217] on label at bounding box center [401, 227] width 27 height 21
click at [0, 0] on input "radio" at bounding box center [0, 0] width 0 height 0
click at [462, 224] on icon at bounding box center [459, 227] width 6 height 6
click at [0, 0] on input "radio" at bounding box center [0, 0] width 0 height 0
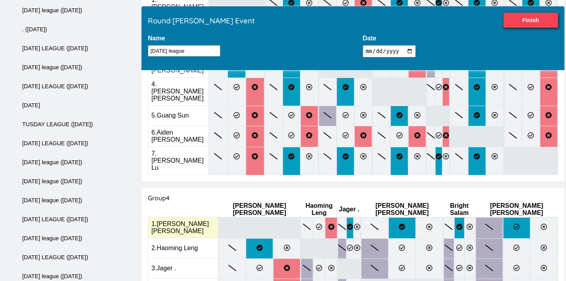
click at [518, 224] on icon at bounding box center [516, 227] width 6 height 6
click at [0, 0] on input "radio" at bounding box center [0, 0] width 0 height 0
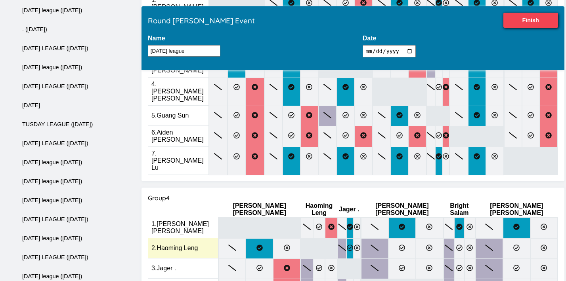
click at [353, 245] on icon at bounding box center [350, 248] width 6 height 6
click at [0, 0] on input "radio" at bounding box center [0, 0] width 0 height 0
click at [404, 245] on icon at bounding box center [402, 248] width 6 height 6
click at [0, 0] on input "radio" at bounding box center [0, 0] width 0 height 0
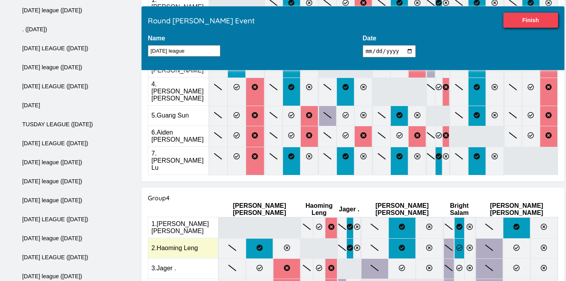
click at [463, 238] on label at bounding box center [459, 248] width 11 height 21
click at [0, 0] on input "radio" at bounding box center [0, 0] width 0 height 0
click at [536, 238] on label at bounding box center [543, 248] width 27 height 21
click at [0, 0] on input "radio" at bounding box center [0, 0] width 0 height 0
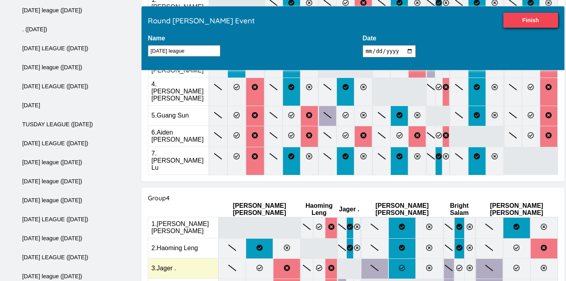
click at [402, 259] on label at bounding box center [401, 269] width 27 height 21
click at [0, 0] on input "radio" at bounding box center [0, 0] width 0 height 0
click at [475, 259] on label at bounding box center [469, 269] width 11 height 21
click at [0, 0] on input "radio" at bounding box center [0, 0] width 0 height 0
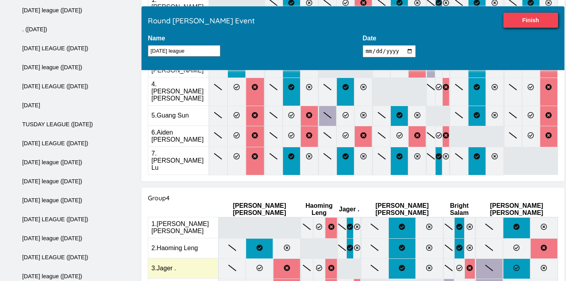
click at [515, 265] on icon at bounding box center [516, 268] width 6 height 6
click at [0, 0] on input "radio" at bounding box center [0, 0] width 0 height 0
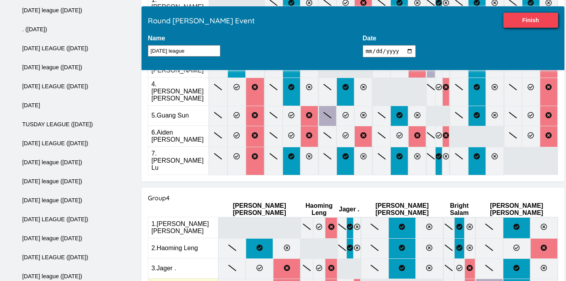
click at [0, 0] on input "radio" at bounding box center [0, 0] width 0 height 0
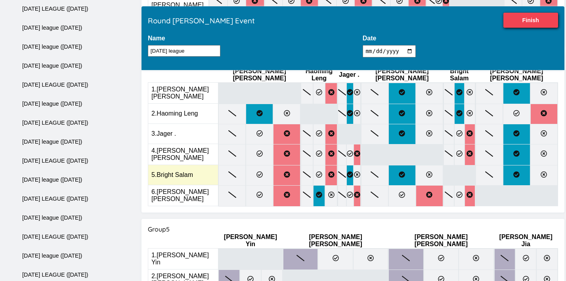
scroll to position [749, 0]
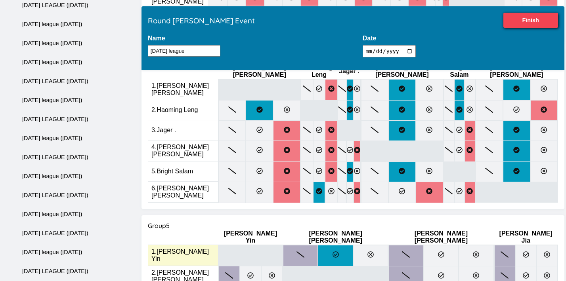
click at [332, 252] on icon at bounding box center [335, 255] width 6 height 6
click at [0, 0] on input "radio" at bounding box center [0, 0] width 0 height 0
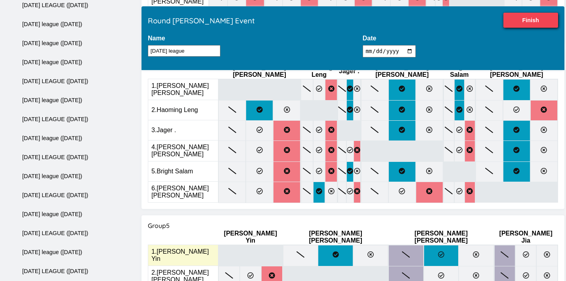
click at [427, 245] on label at bounding box center [441, 255] width 35 height 21
click at [0, 0] on input "radio" at bounding box center [0, 0] width 0 height 0
click at [523, 252] on icon at bounding box center [526, 255] width 6 height 6
click at [0, 0] on input "radio" at bounding box center [0, 0] width 0 height 0
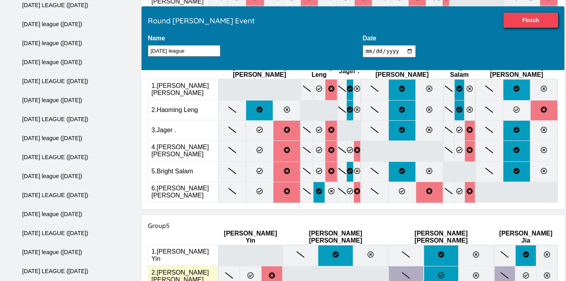
click at [424, 266] on label at bounding box center [441, 276] width 35 height 21
click at [0, 0] on input "radio" at bounding box center [0, 0] width 0 height 0
click at [515, 266] on label at bounding box center [525, 276] width 21 height 21
click at [0, 0] on input "radio" at bounding box center [0, 0] width 0 height 0
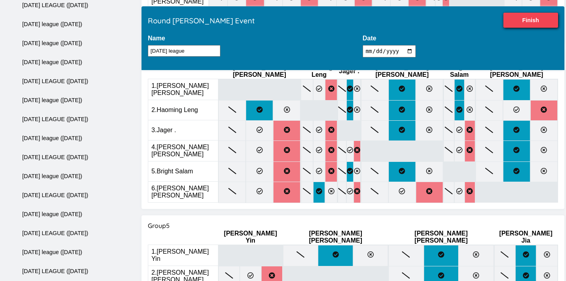
click at [0, 0] on input "radio" at bounding box center [0, 0] width 0 height 0
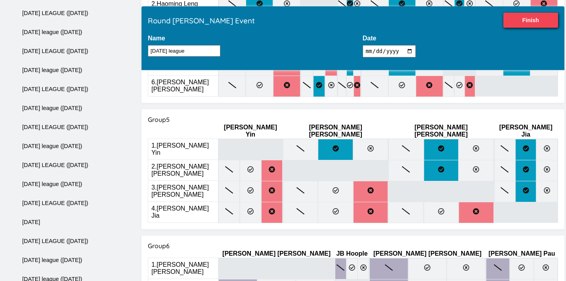
scroll to position [852, 0]
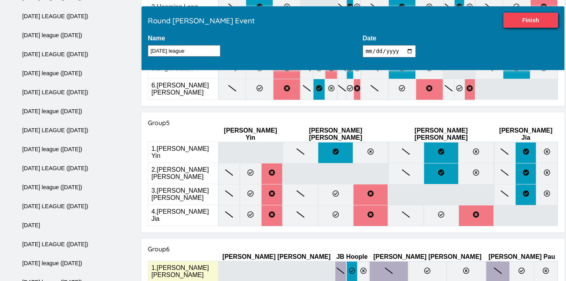
click at [349, 268] on icon at bounding box center [352, 271] width 6 height 6
click at [0, 0] on input "radio" at bounding box center [0, 0] width 0 height 0
click at [412, 261] on label at bounding box center [427, 271] width 39 height 21
click at [0, 0] on input "radio" at bounding box center [0, 0] width 0 height 0
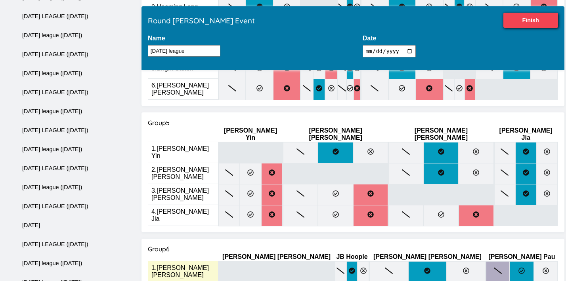
click at [518, 268] on icon at bounding box center [521, 271] width 6 height 6
click at [0, 0] on input "radio" at bounding box center [0, 0] width 0 height 0
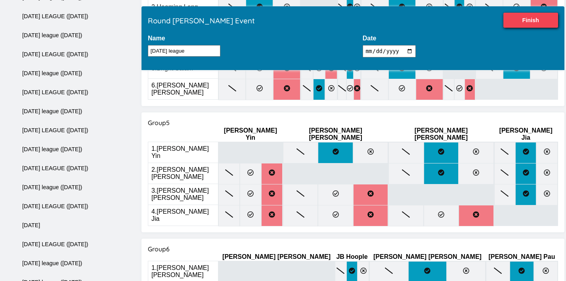
click at [0, 0] on input "radio" at bounding box center [0, 0] width 0 height 0
click at [511, 25] on input "Finish" at bounding box center [530, 20] width 55 height 15
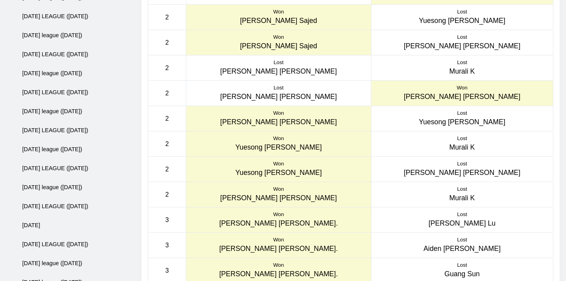
scroll to position [0, 0]
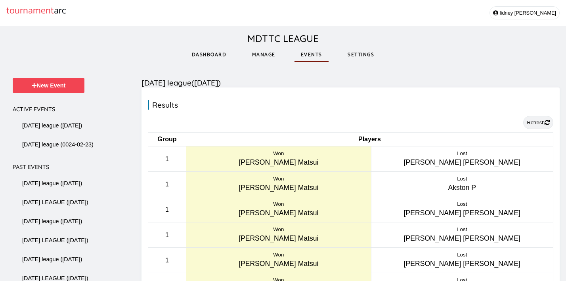
click at [533, 127] on button "Refresh" at bounding box center [538, 122] width 30 height 13
click at [255, 51] on link "Manage" at bounding box center [264, 54] width 36 height 27
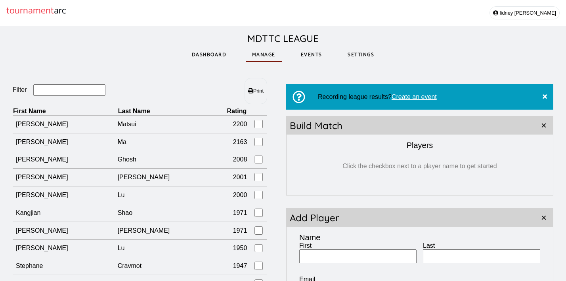
click at [212, 57] on link "Dashboard" at bounding box center [209, 54] width 48 height 27
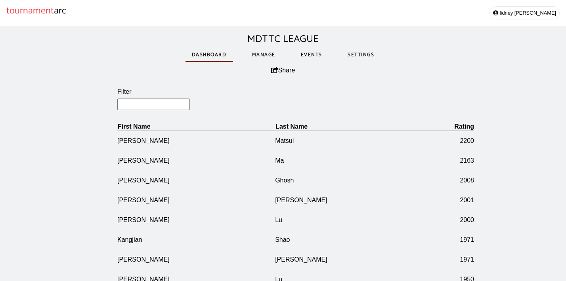
click at [369, 56] on link "Settings" at bounding box center [360, 54] width 39 height 27
